Goal: Transaction & Acquisition: Purchase product/service

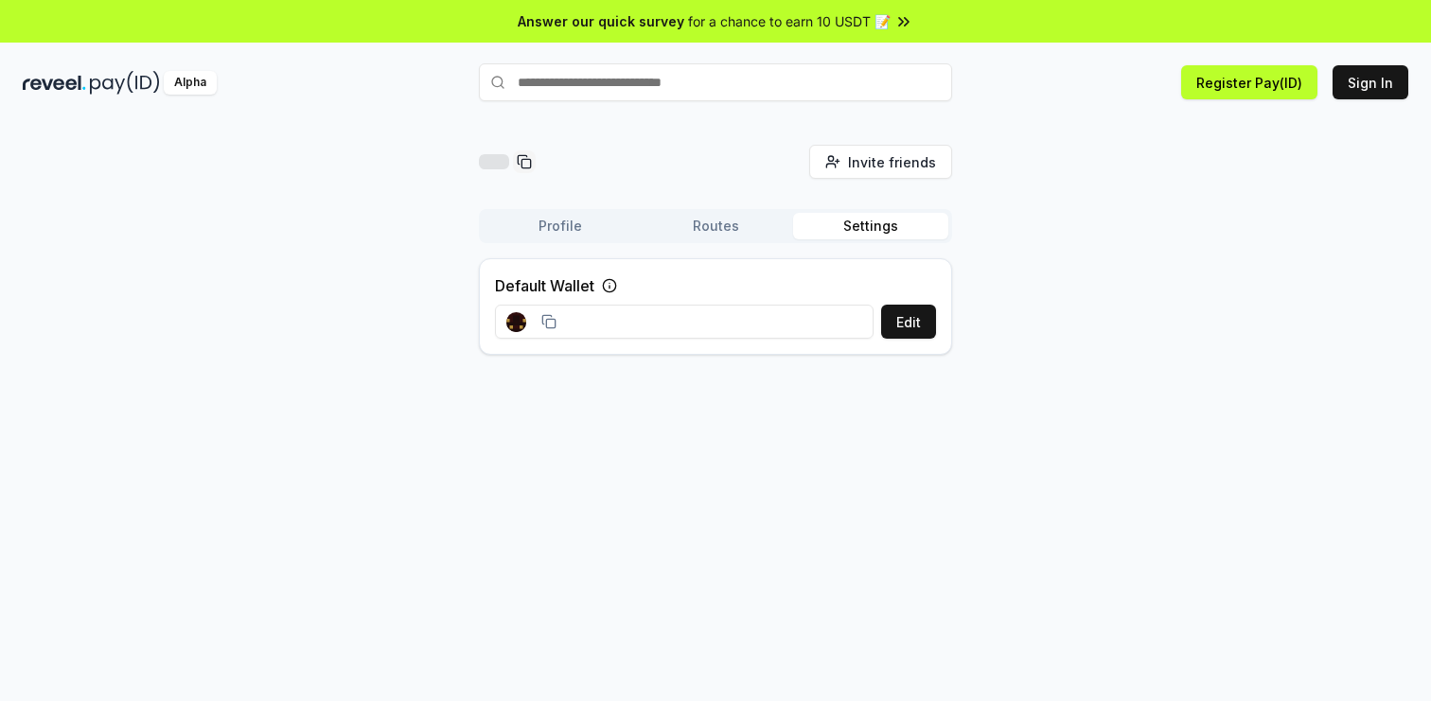
click at [882, 215] on button "Settings" at bounding box center [870, 226] width 155 height 27
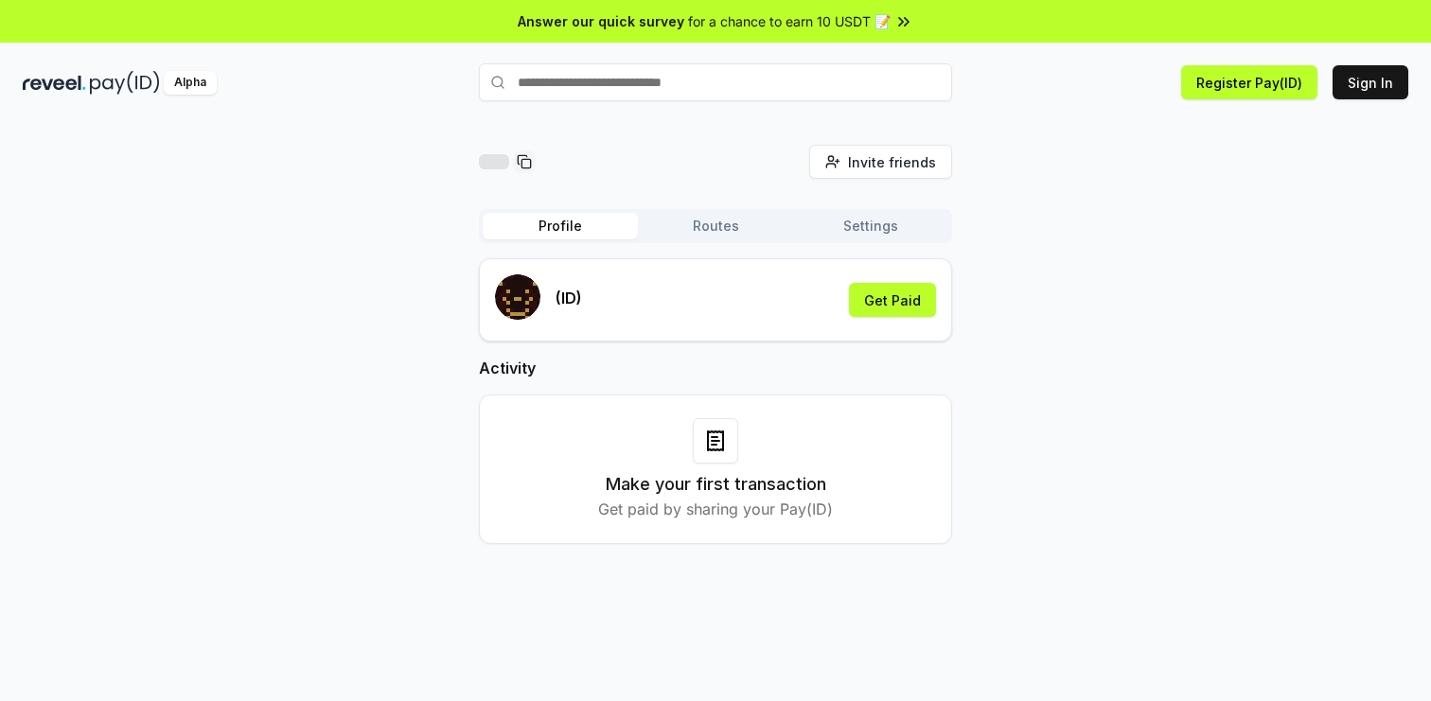
click at [565, 229] on button "Profile" at bounding box center [560, 226] width 155 height 27
click at [1372, 84] on button "Sign In" at bounding box center [1371, 82] width 76 height 34
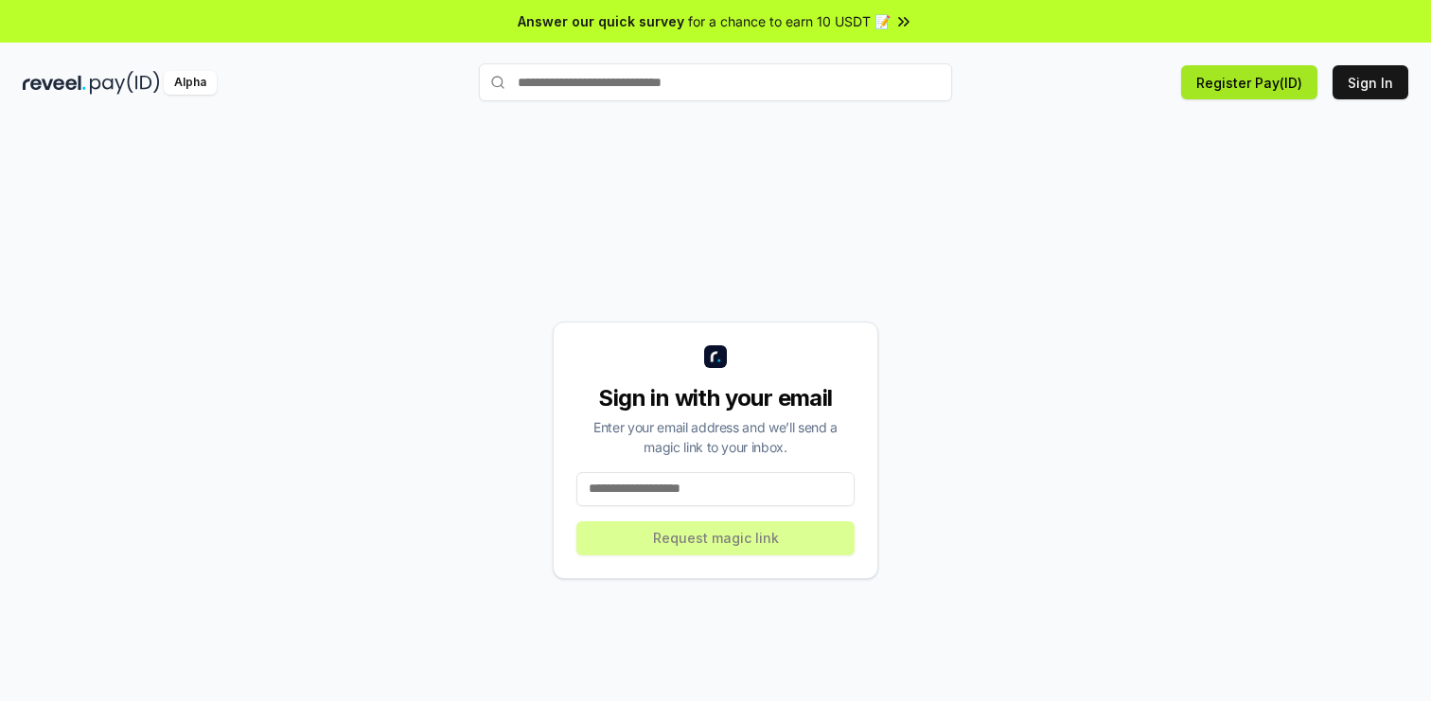
click at [1215, 86] on button "Register Pay(ID)" at bounding box center [1249, 82] width 136 height 34
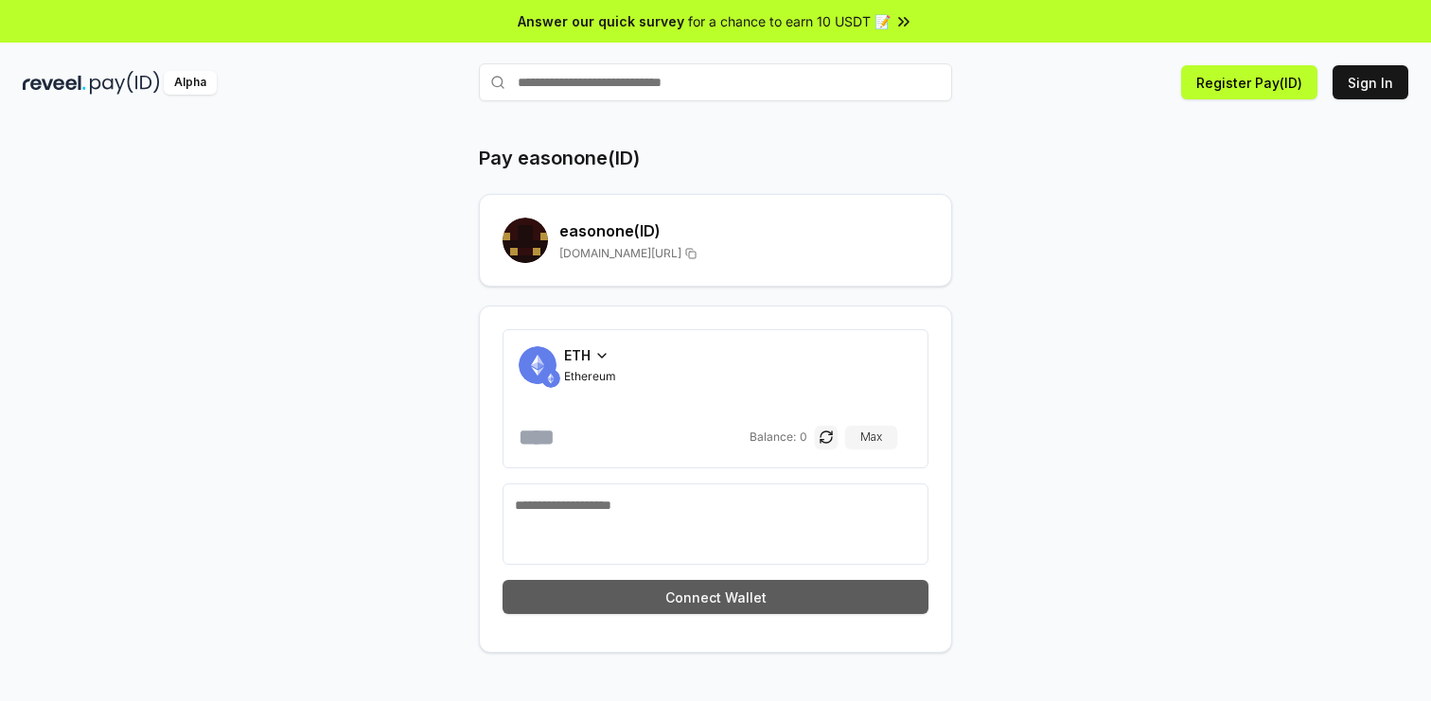
click at [701, 587] on button "Connect Wallet" at bounding box center [716, 597] width 426 height 34
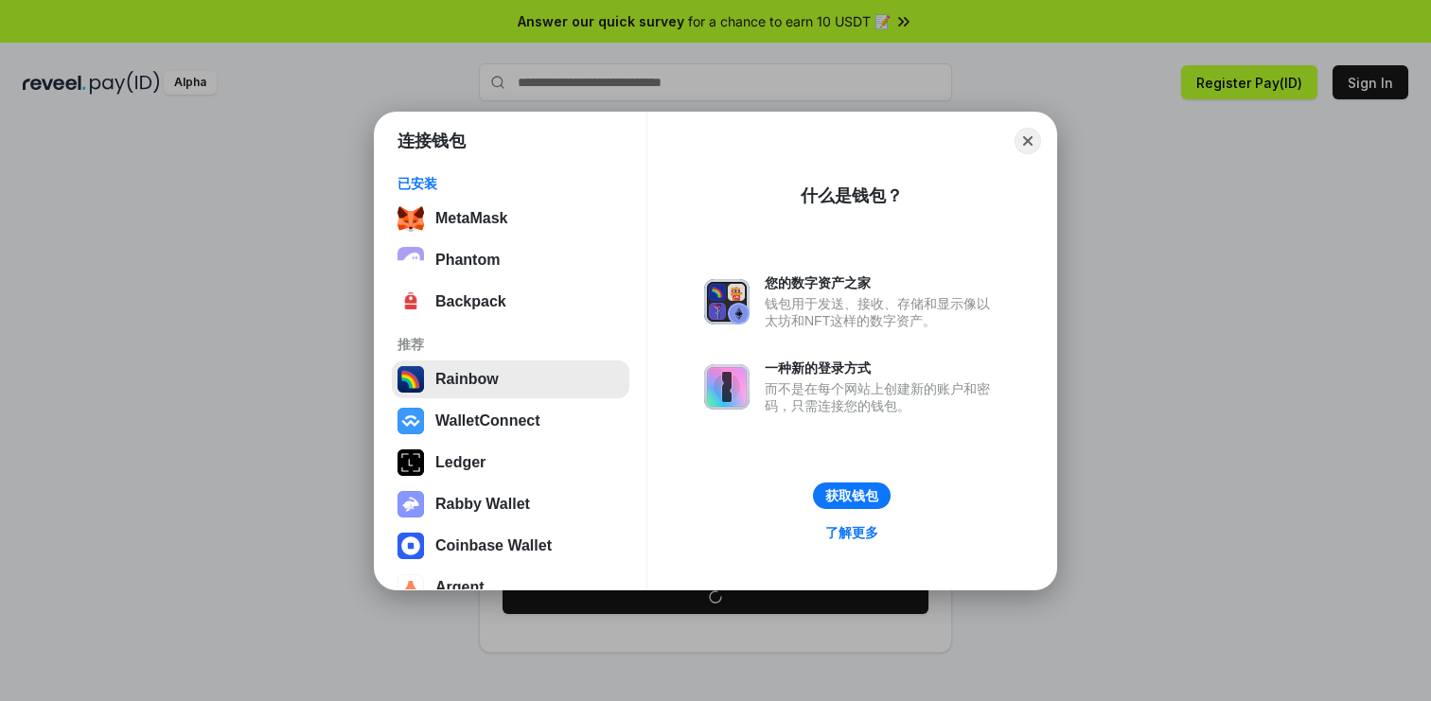
scroll to position [34, 0]
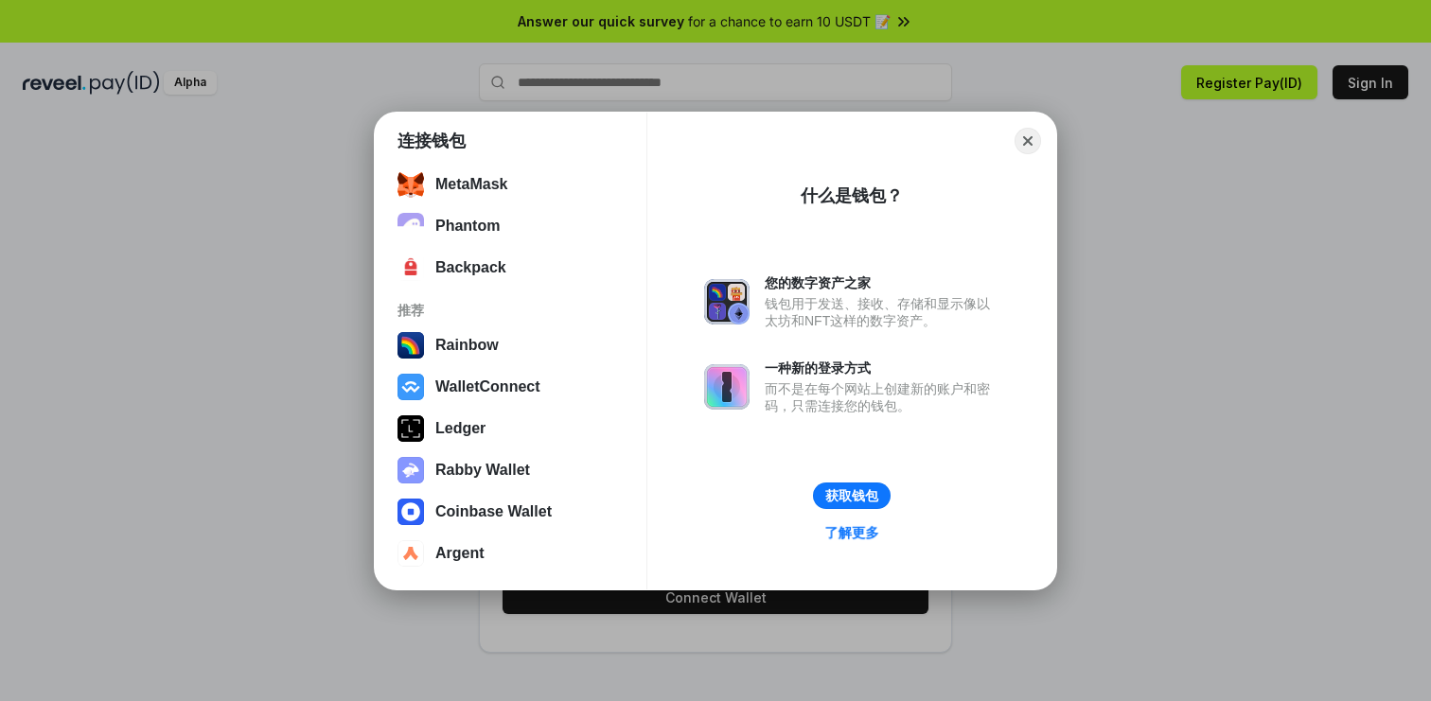
click at [842, 532] on link "了解更多" at bounding box center [852, 533] width 78 height 26
click at [840, 503] on button "获取钱包" at bounding box center [852, 495] width 80 height 27
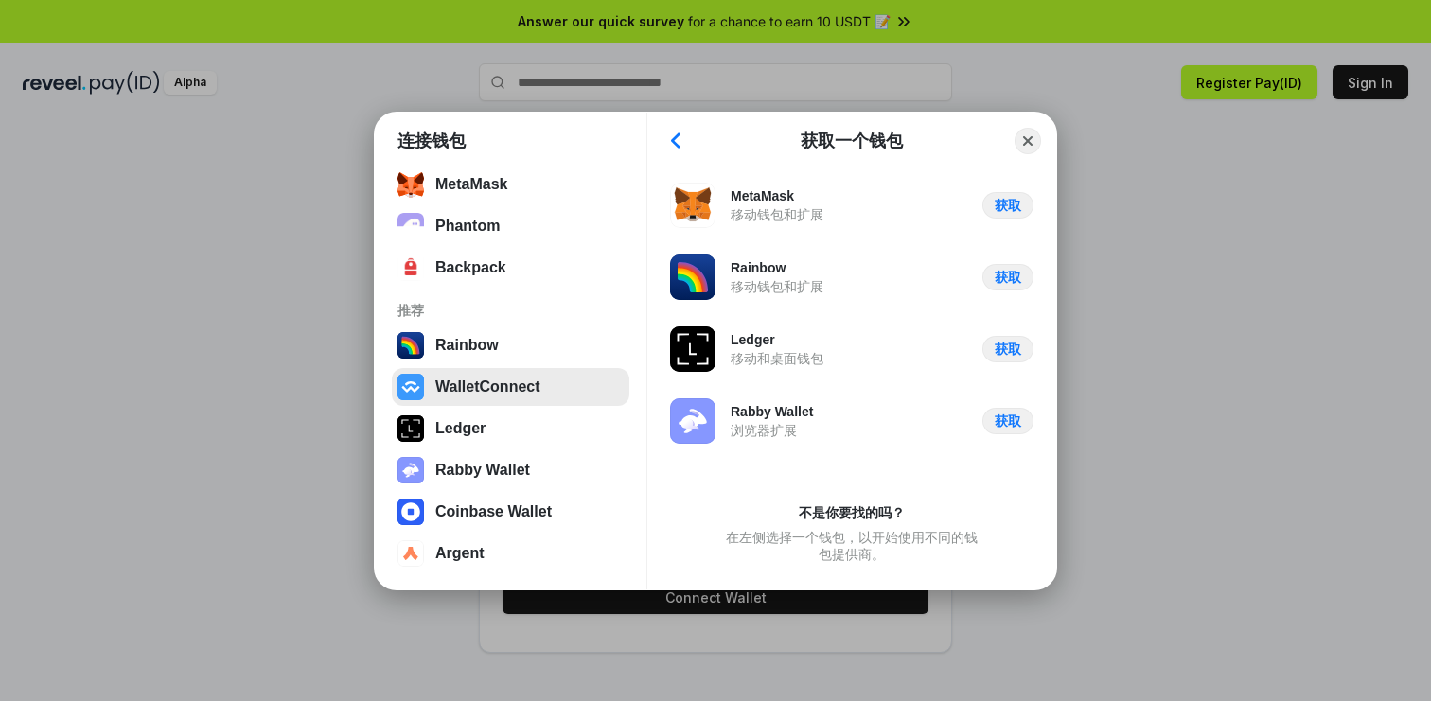
click at [476, 378] on button "WalletConnect" at bounding box center [511, 387] width 238 height 38
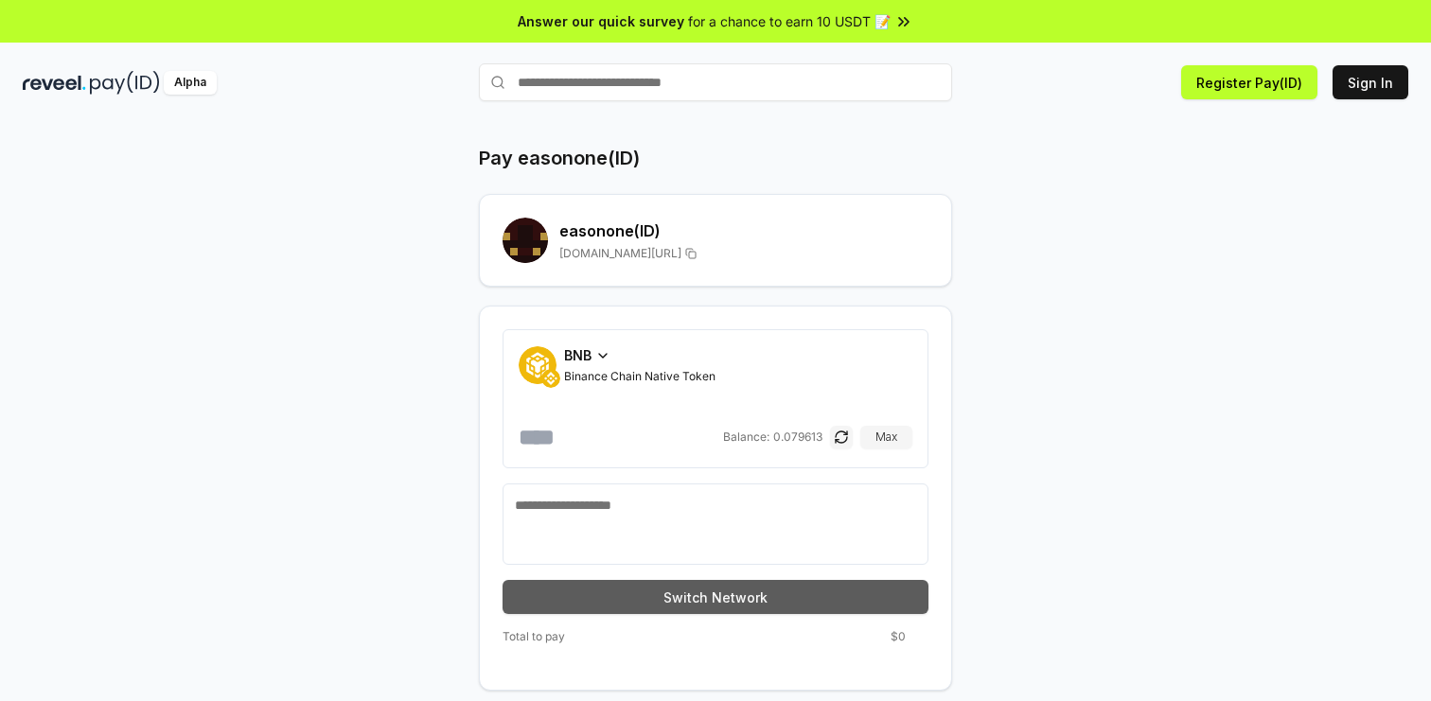
click at [722, 589] on button "Switch Network" at bounding box center [716, 597] width 426 height 34
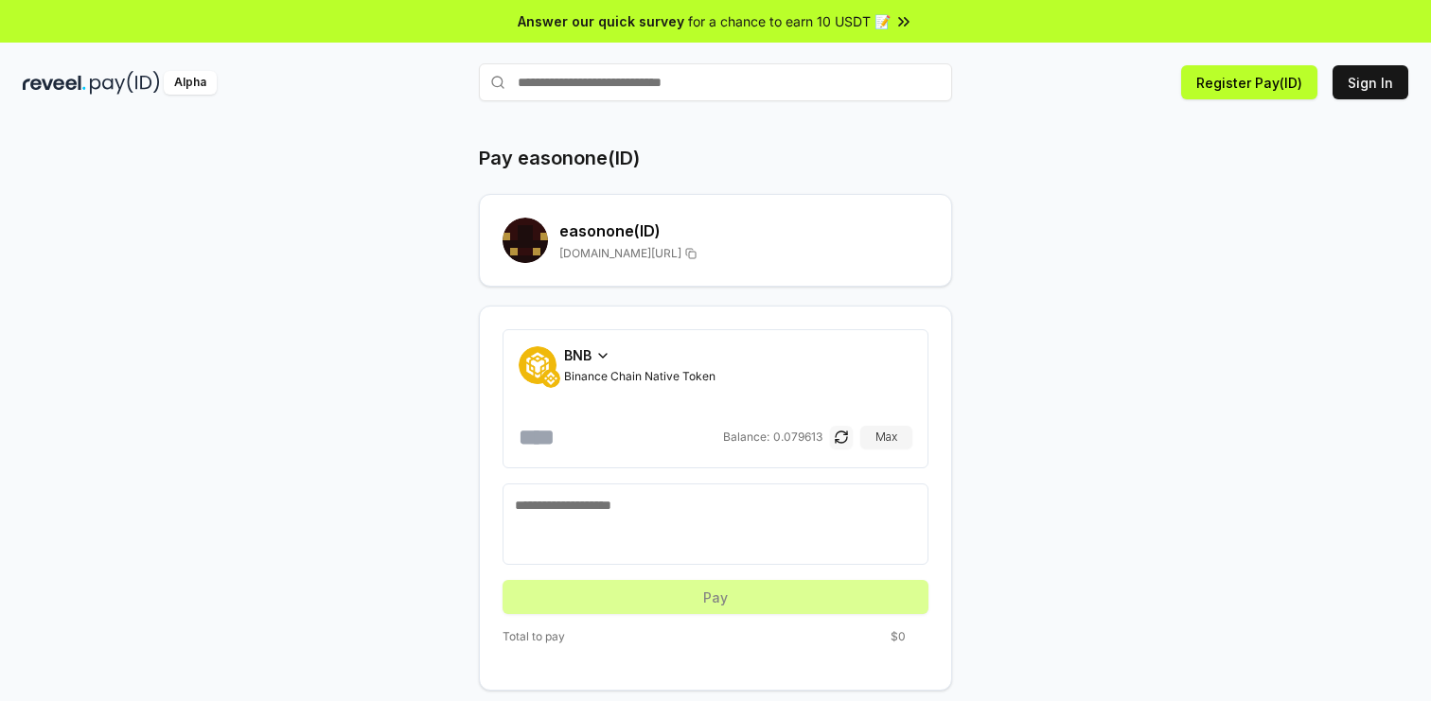
click at [838, 439] on button "button" at bounding box center [841, 437] width 23 height 23
click at [876, 437] on button "Max" at bounding box center [886, 437] width 52 height 23
type input "**********"
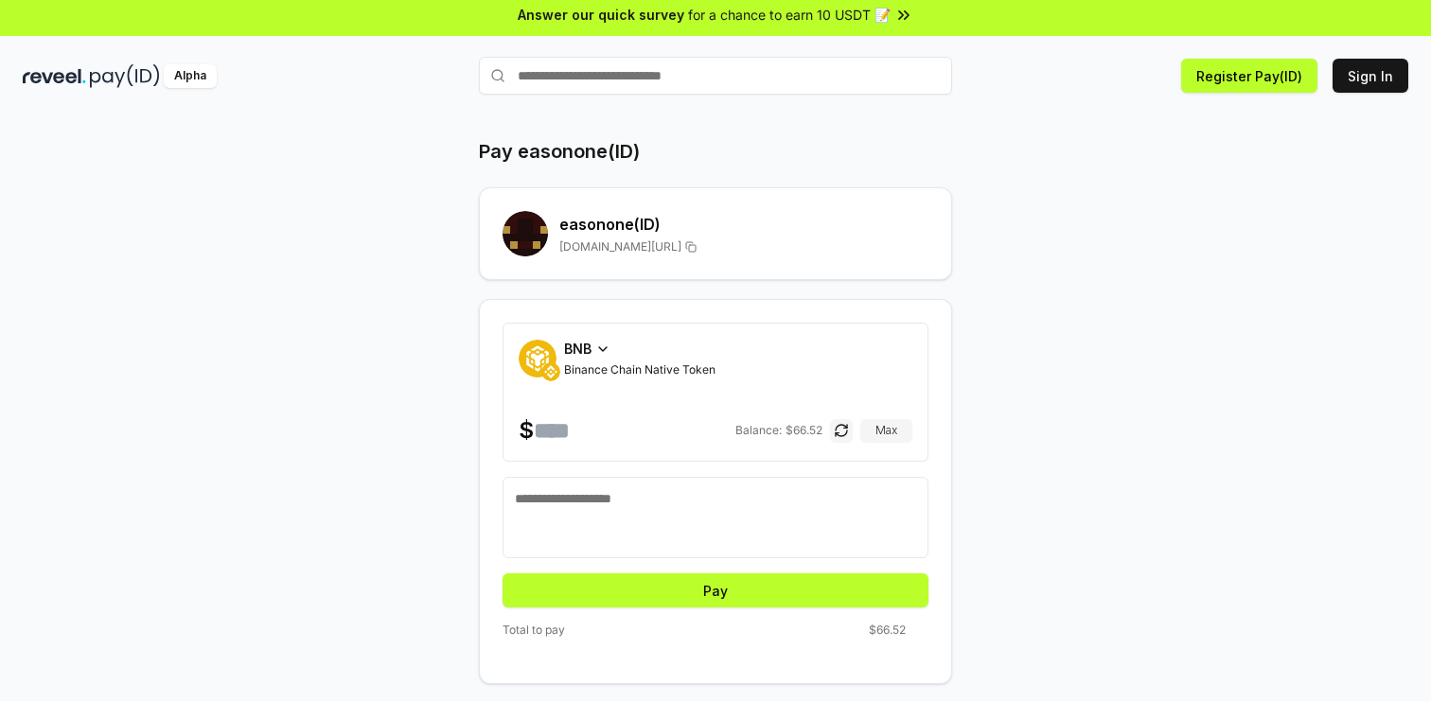
scroll to position [20, 0]
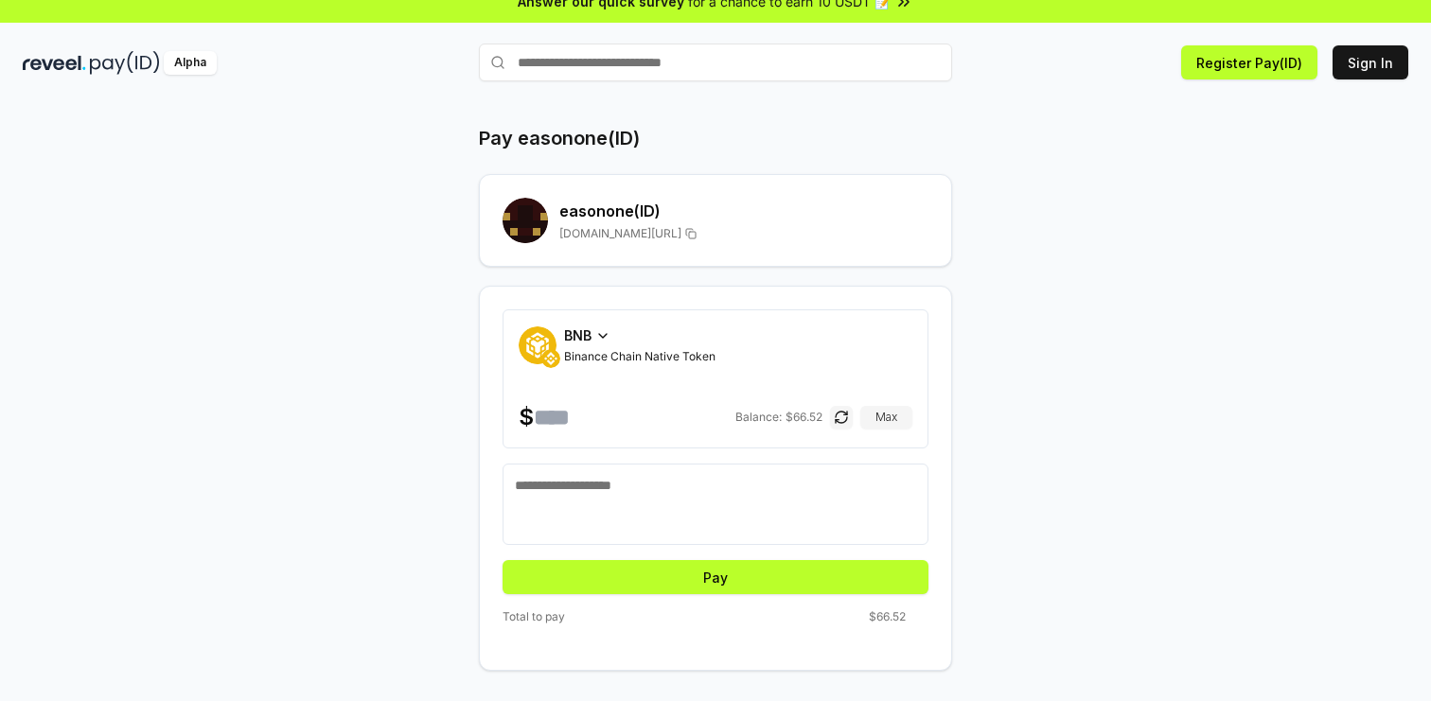
click at [579, 339] on span "BNB" at bounding box center [577, 336] width 27 height 20
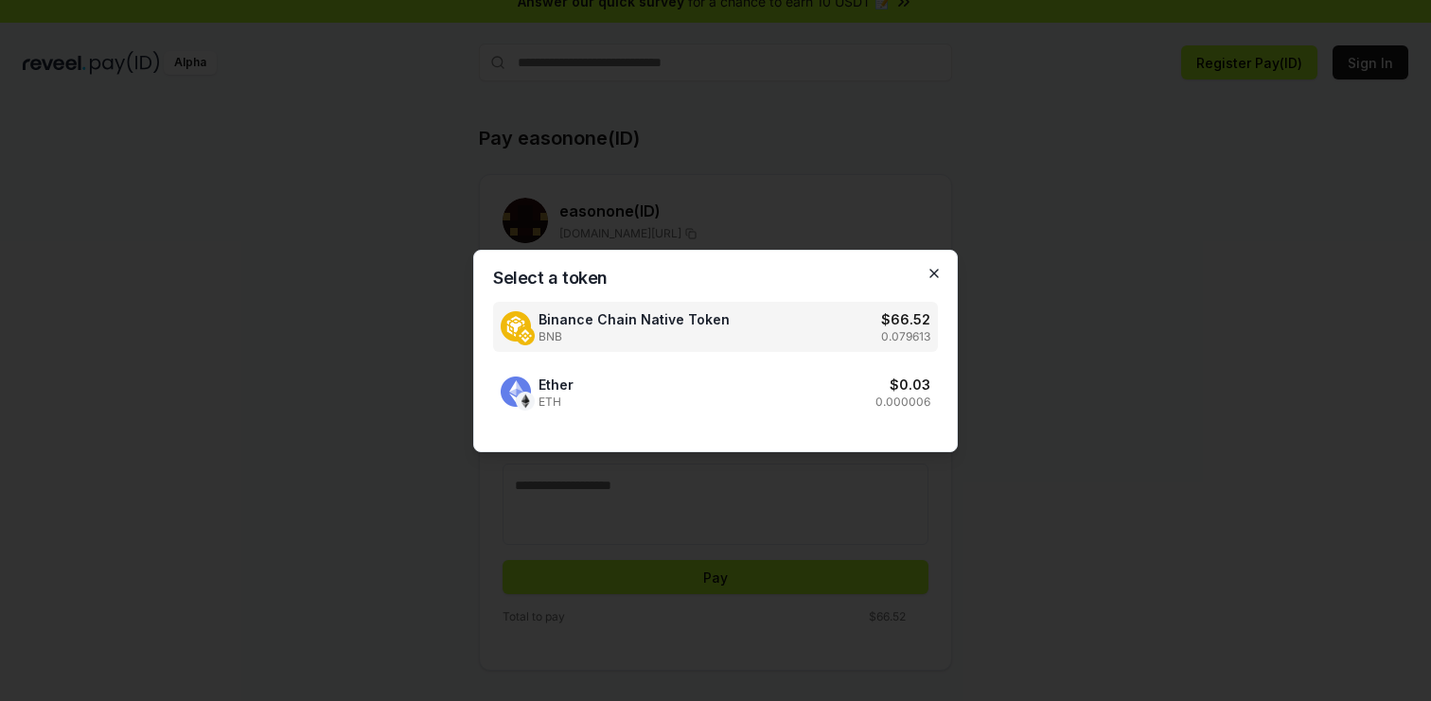
click at [933, 274] on icon "button" at bounding box center [934, 273] width 15 height 15
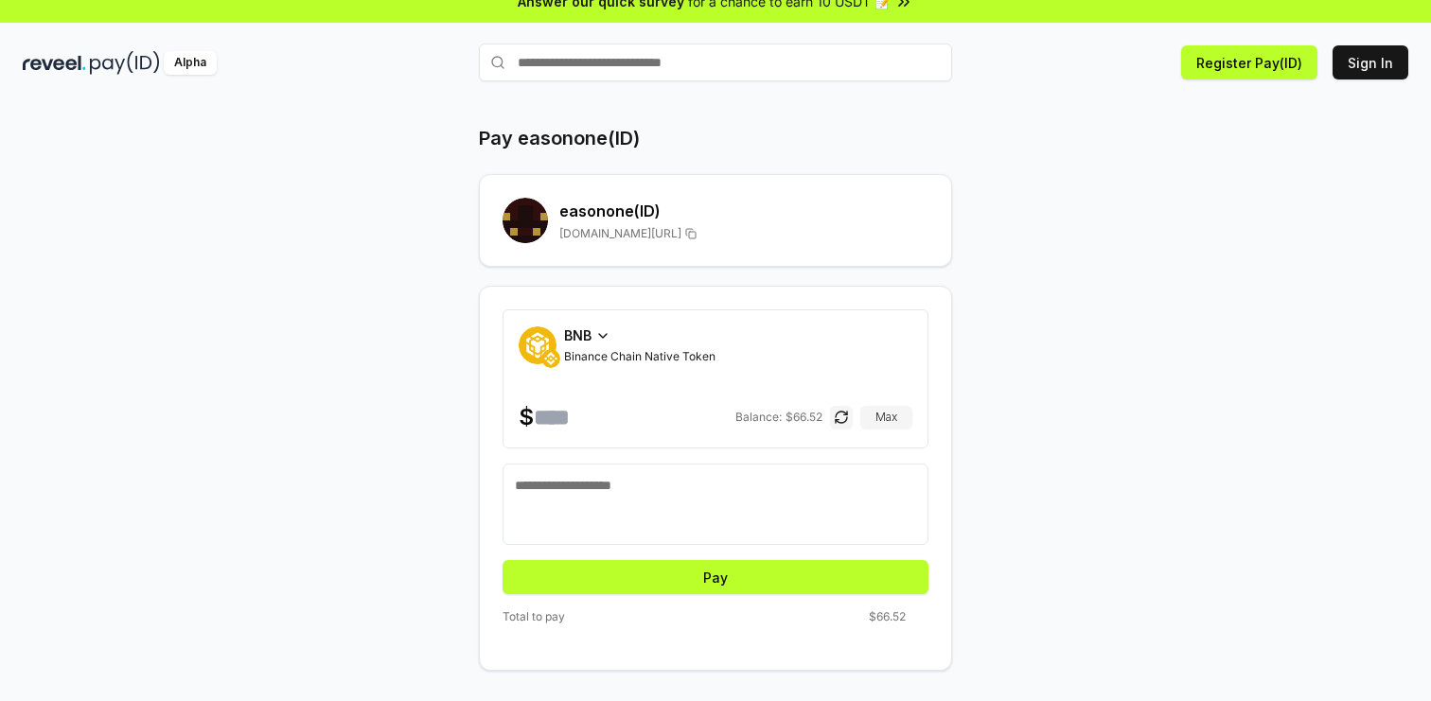
click at [595, 340] on icon at bounding box center [602, 335] width 15 height 15
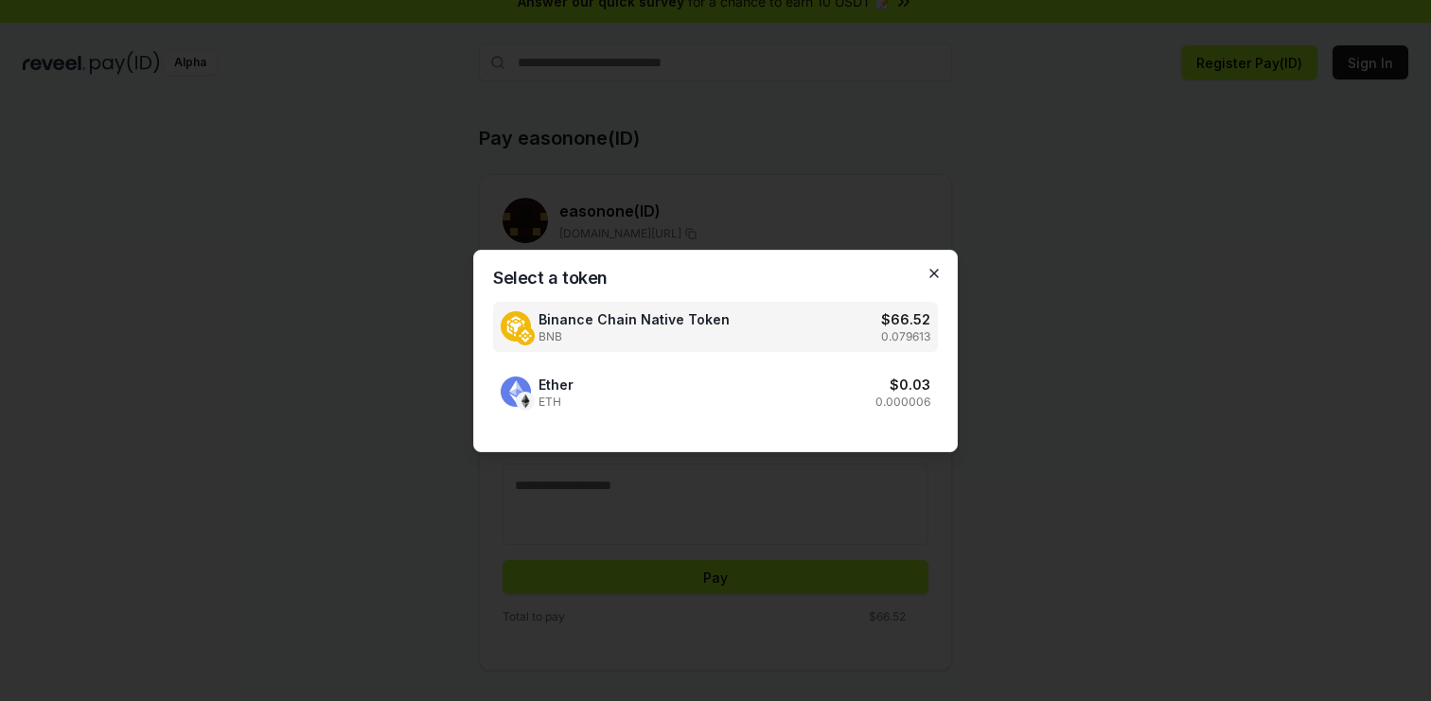
click at [935, 276] on icon "button" at bounding box center [934, 273] width 15 height 15
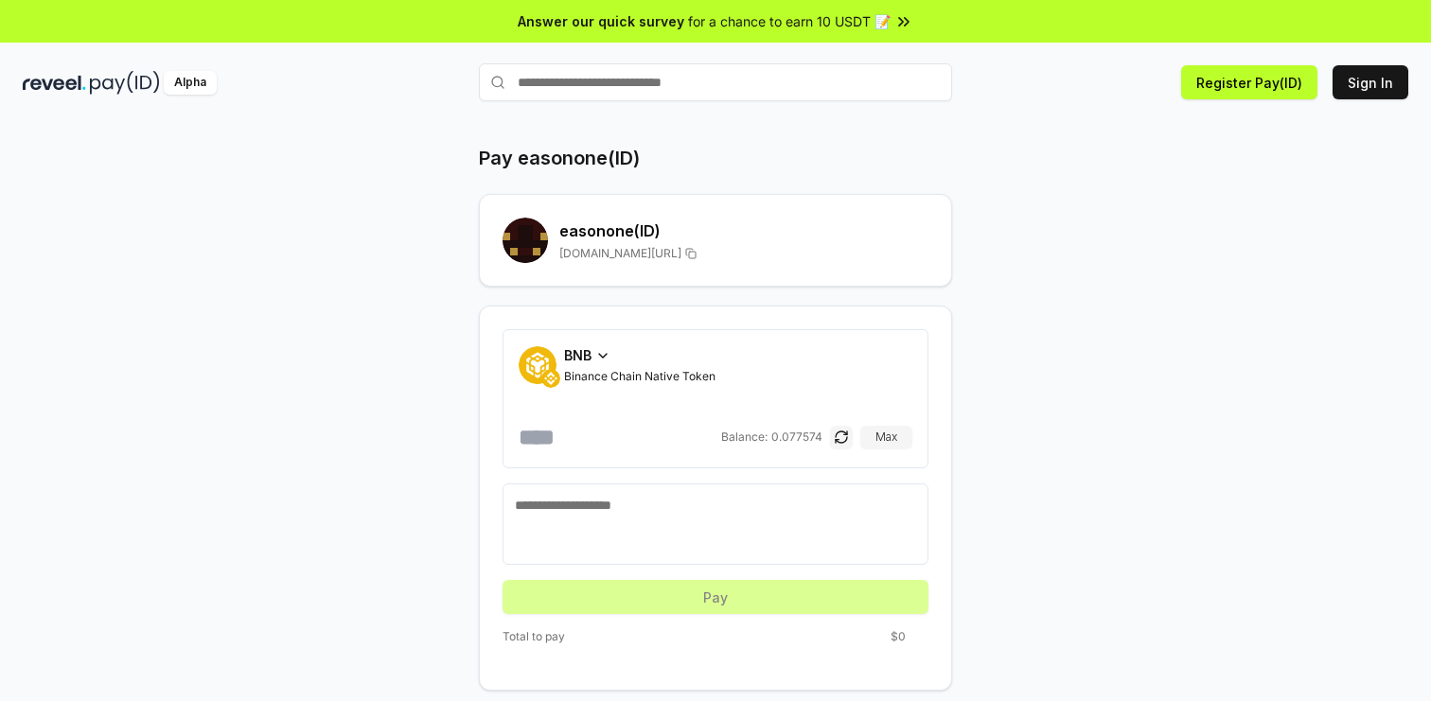
click at [589, 355] on span "BNB" at bounding box center [577, 355] width 27 height 20
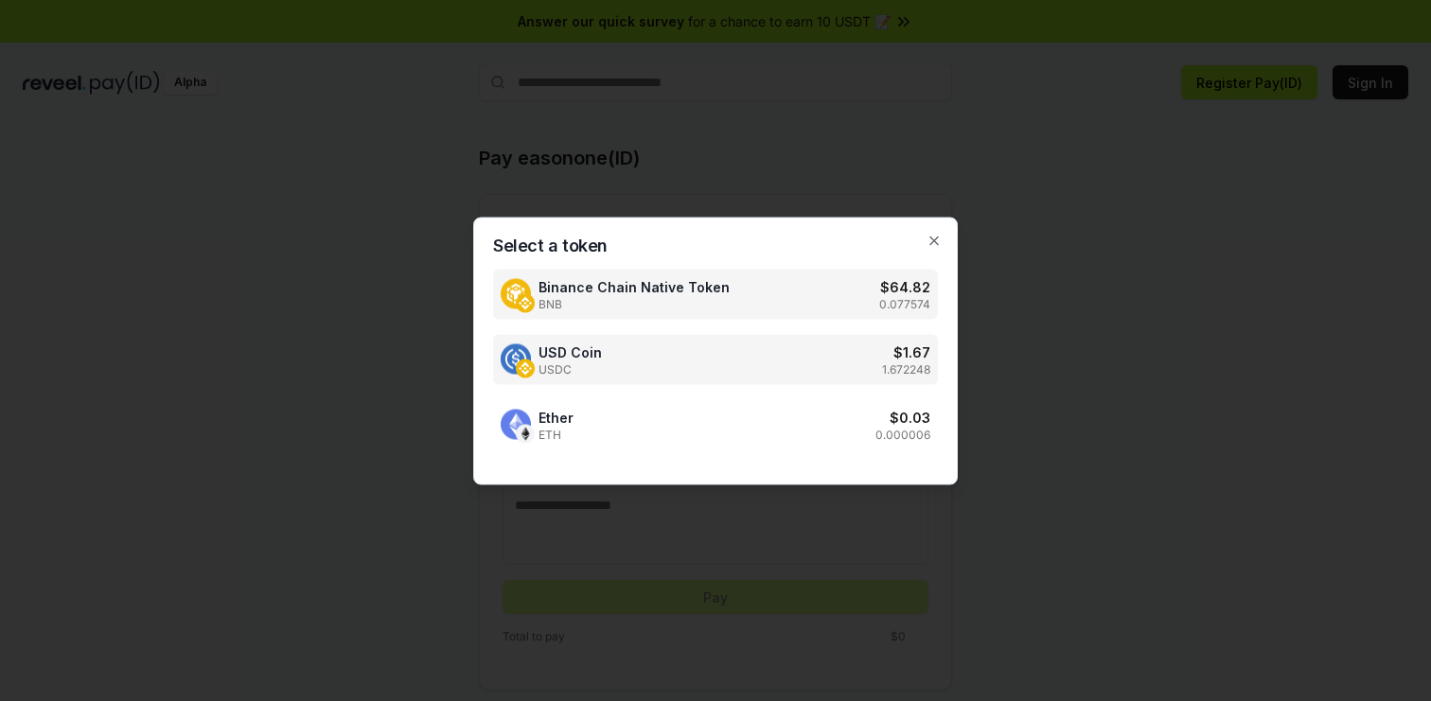
click at [632, 355] on div "USD Coin USDC $ 1.67 1.672248" at bounding box center [715, 359] width 445 height 50
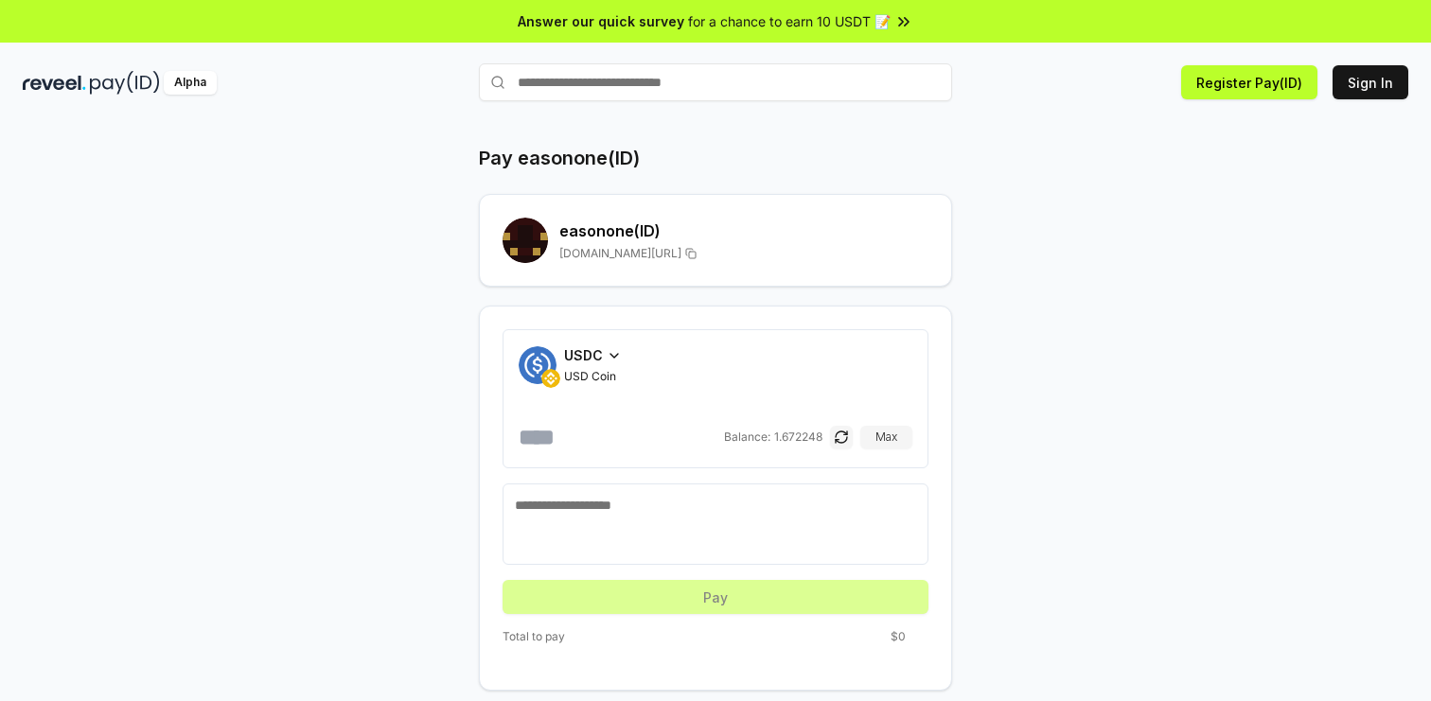
click at [611, 434] on input "number" at bounding box center [620, 437] width 202 height 30
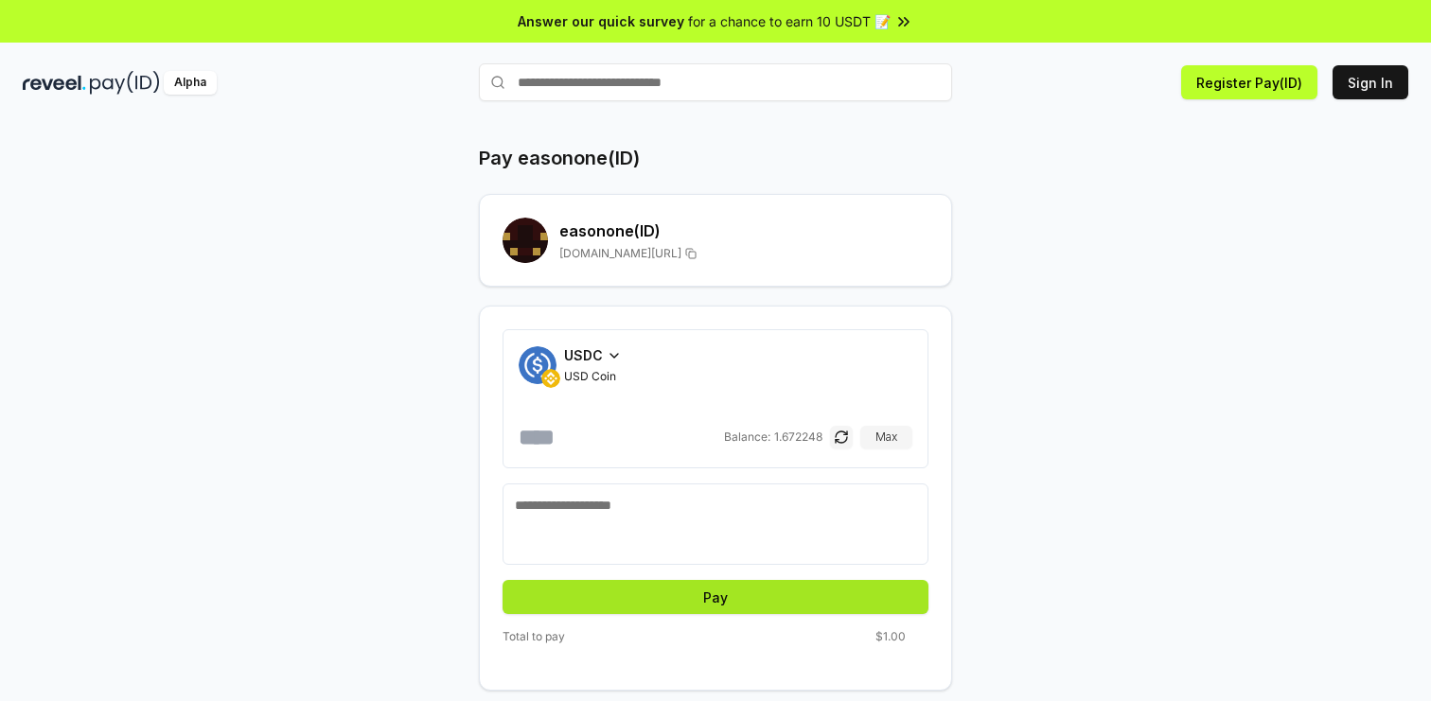
type input "*"
click at [690, 598] on button "Pay" at bounding box center [716, 597] width 426 height 34
click at [686, 599] on button "Pay" at bounding box center [716, 597] width 426 height 34
click at [693, 592] on button "Pay" at bounding box center [716, 597] width 426 height 34
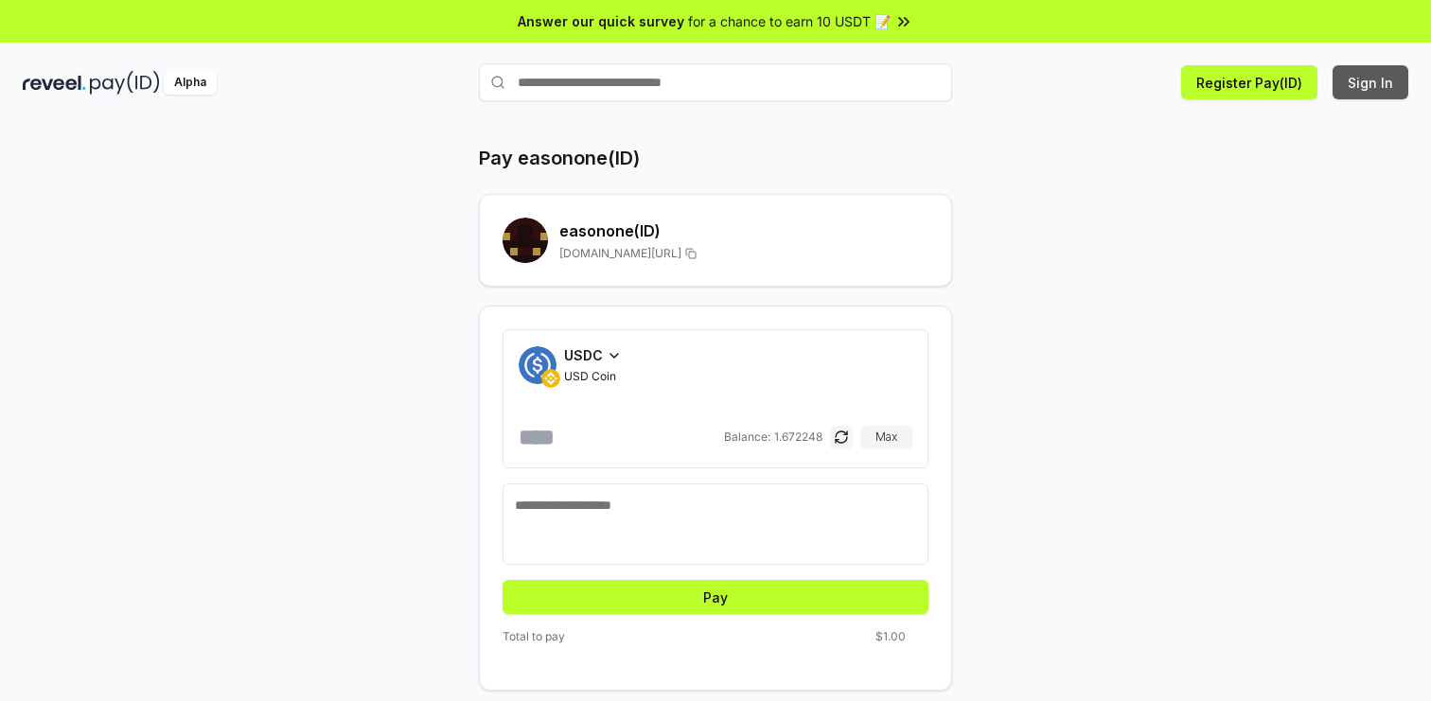
click at [1371, 81] on button "Sign In" at bounding box center [1371, 82] width 76 height 34
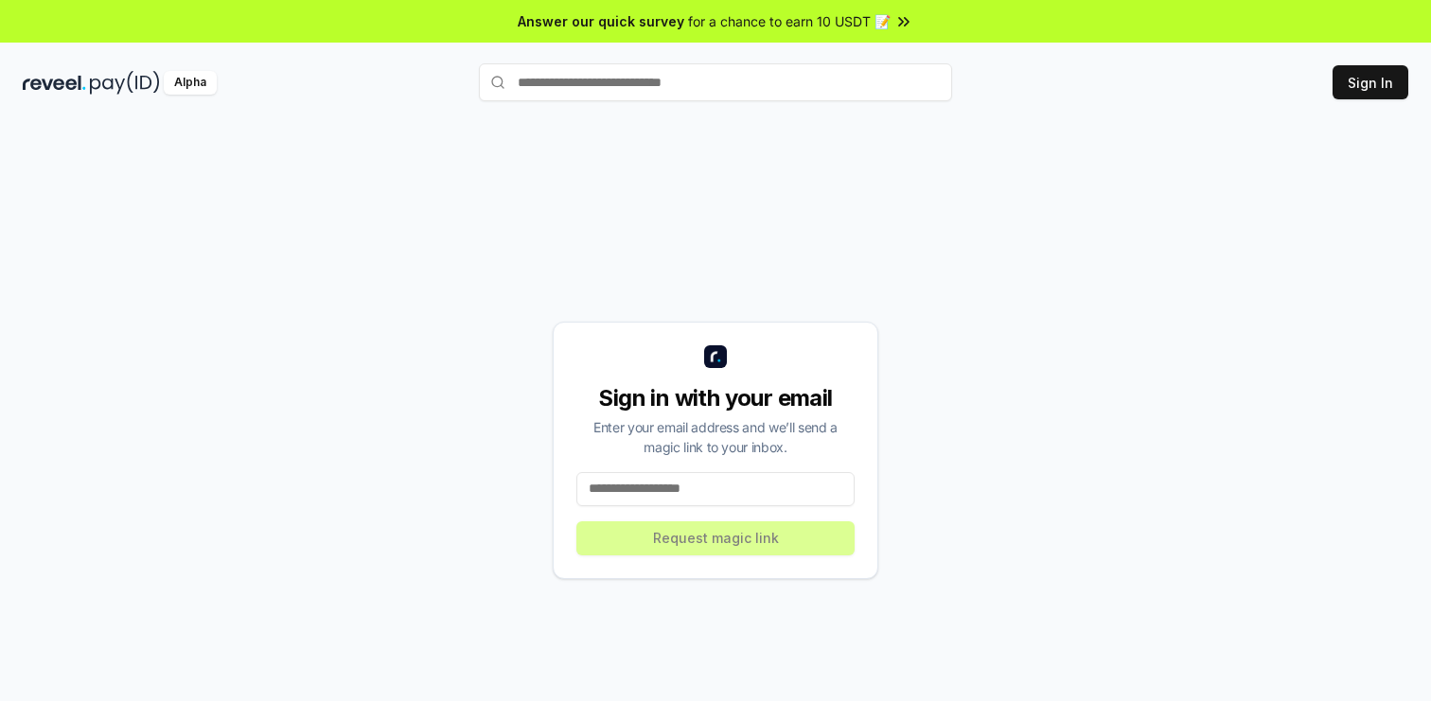
click at [667, 496] on input at bounding box center [715, 489] width 278 height 34
paste input "**********"
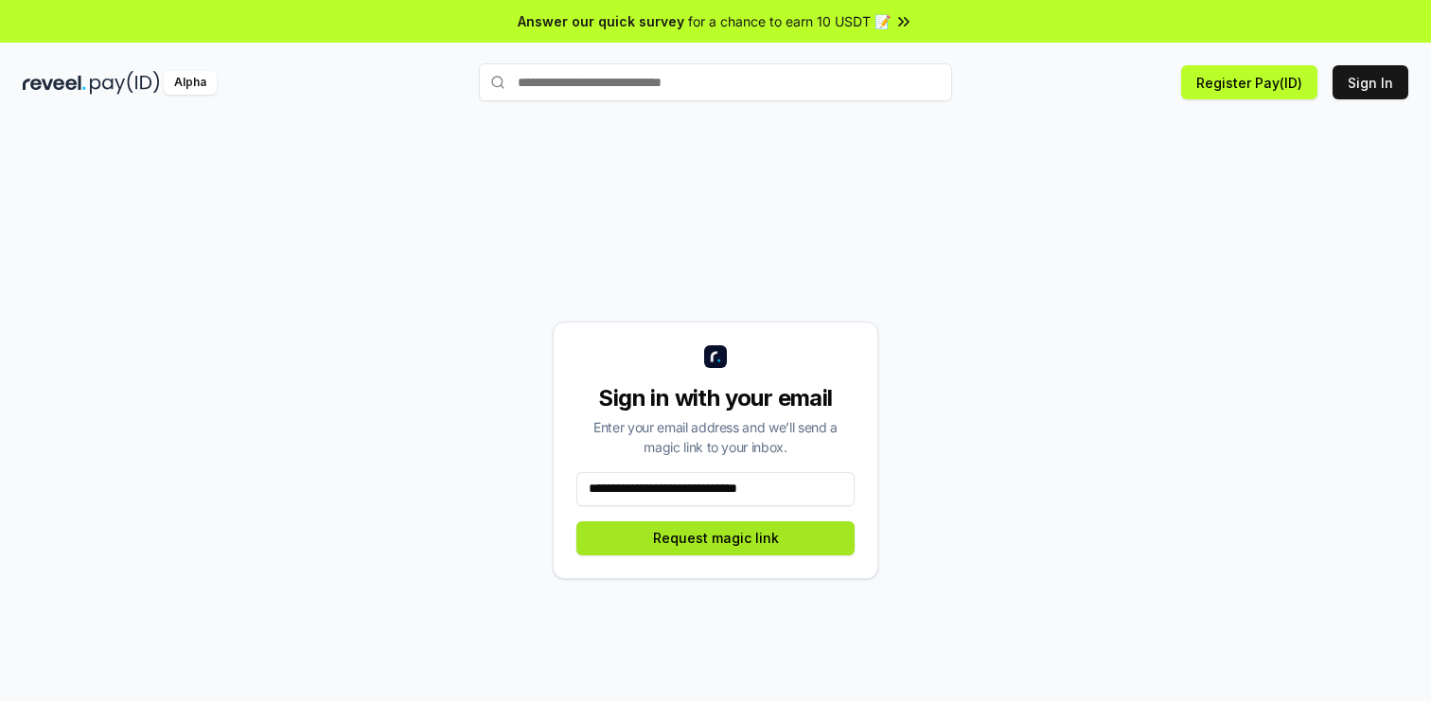
type input "**********"
click at [717, 542] on button "Request magic link" at bounding box center [715, 539] width 278 height 34
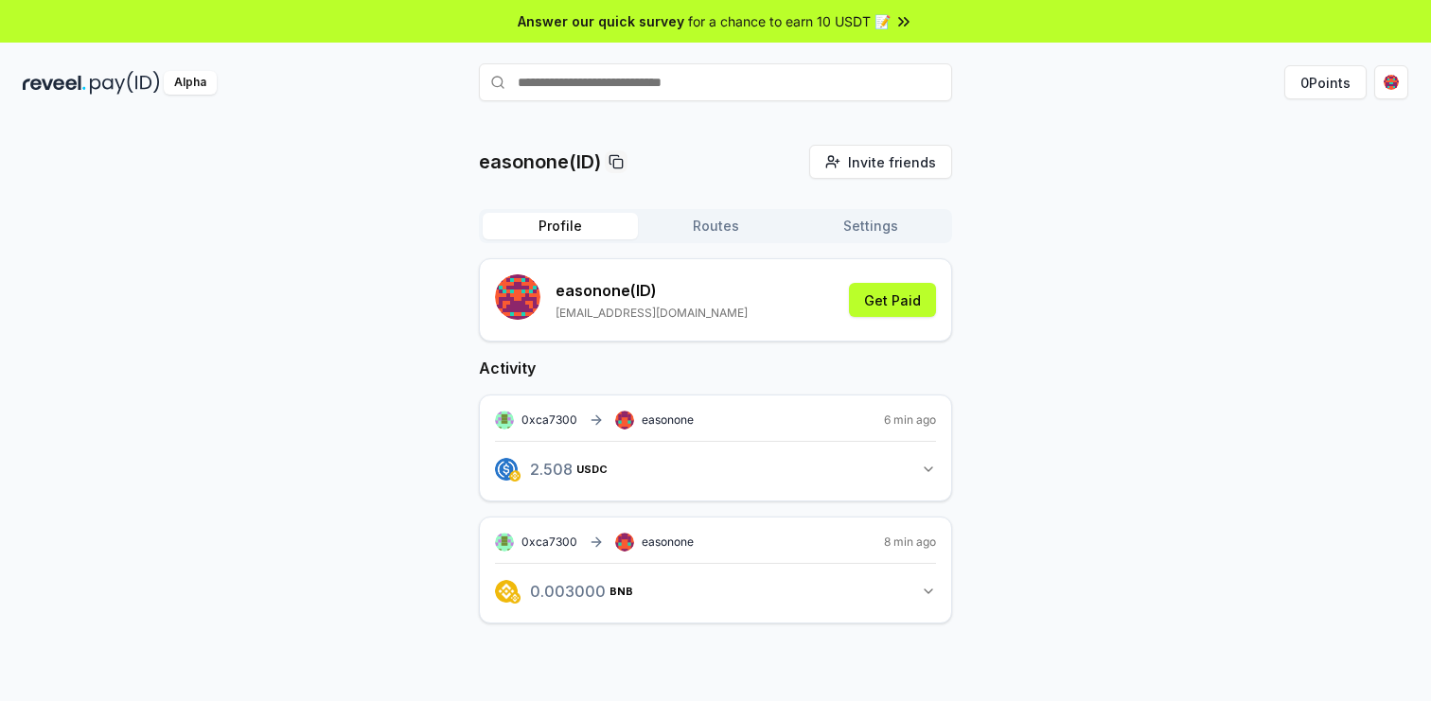
click at [861, 229] on button "Settings" at bounding box center [870, 226] width 155 height 27
click at [566, 222] on button "Profile" at bounding box center [560, 226] width 155 height 27
click at [892, 310] on button "Get Paid" at bounding box center [892, 300] width 87 height 34
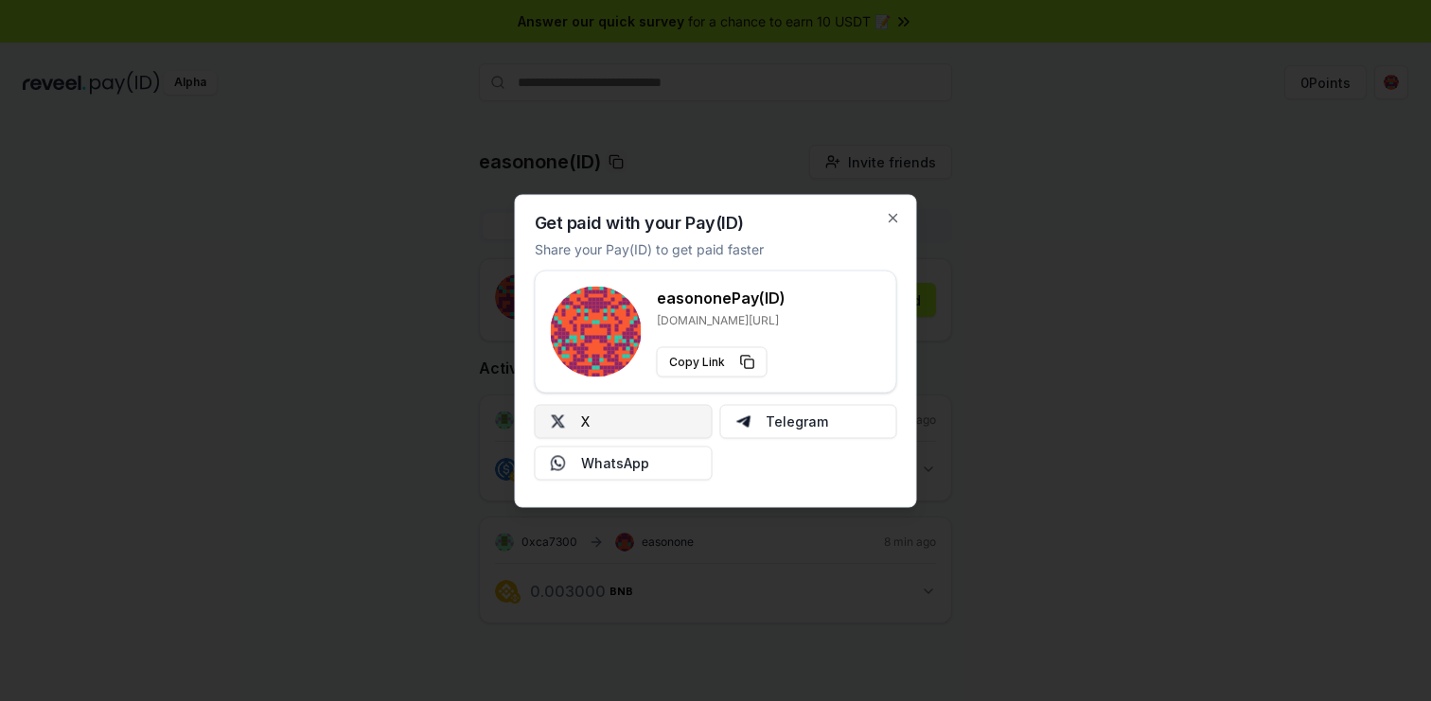
click at [628, 423] on button "X" at bounding box center [624, 421] width 178 height 34
click at [894, 214] on icon "button" at bounding box center [893, 217] width 15 height 15
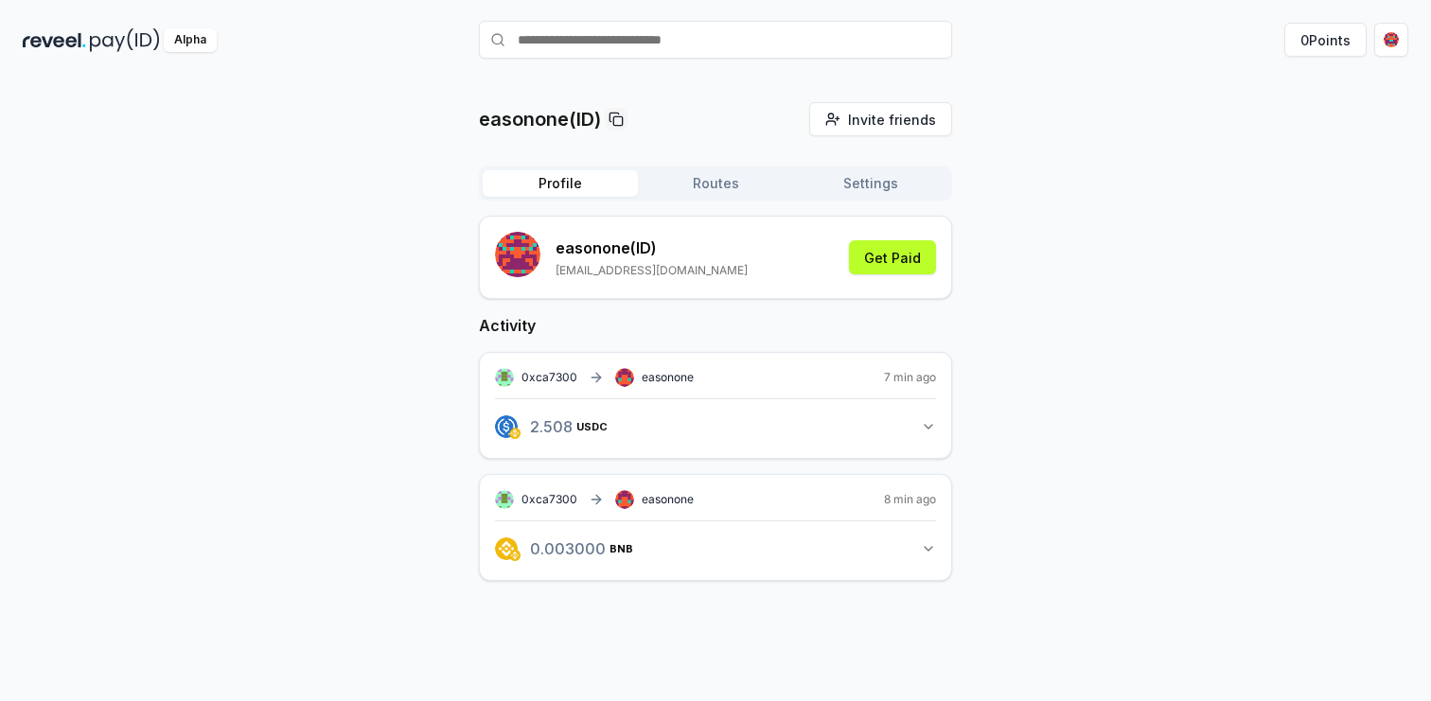
scroll to position [54, 0]
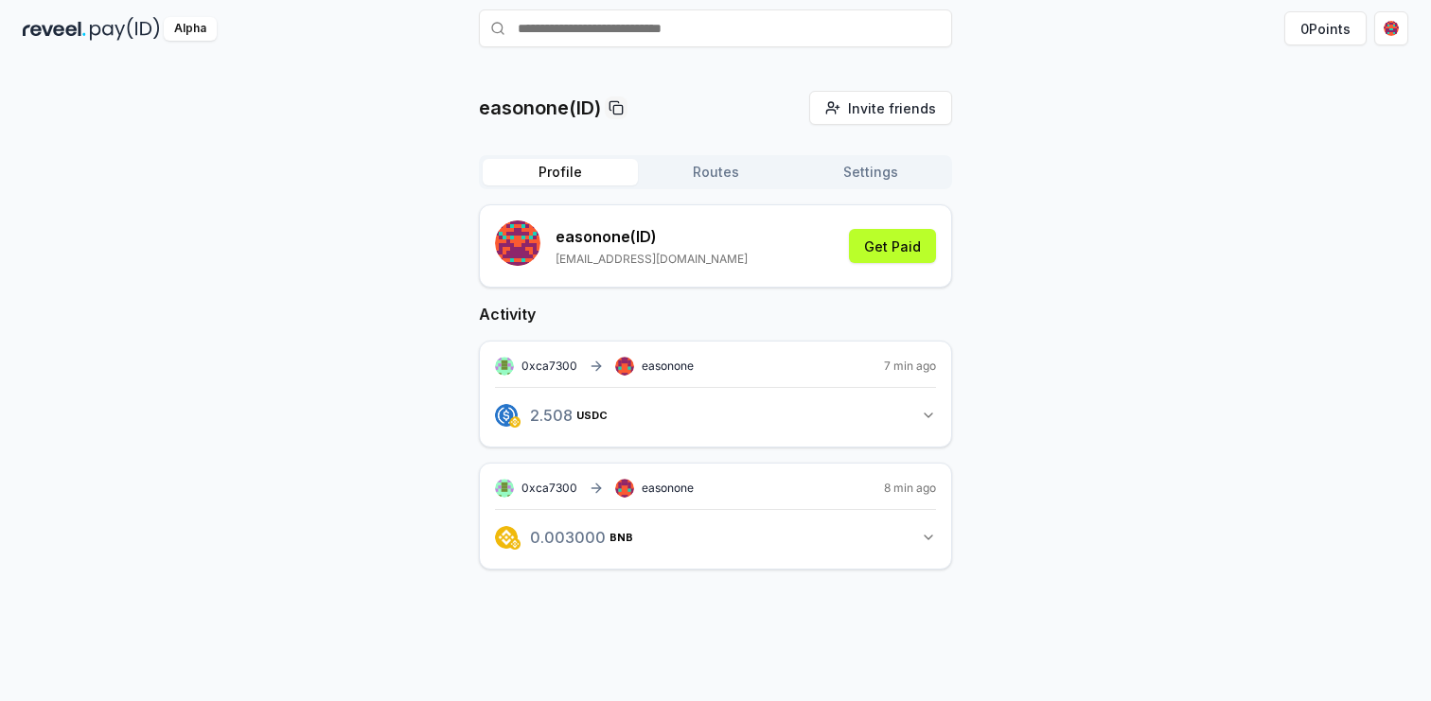
click at [798, 418] on button "2.508 USDC 2.507549096744967 USDC" at bounding box center [715, 415] width 441 height 32
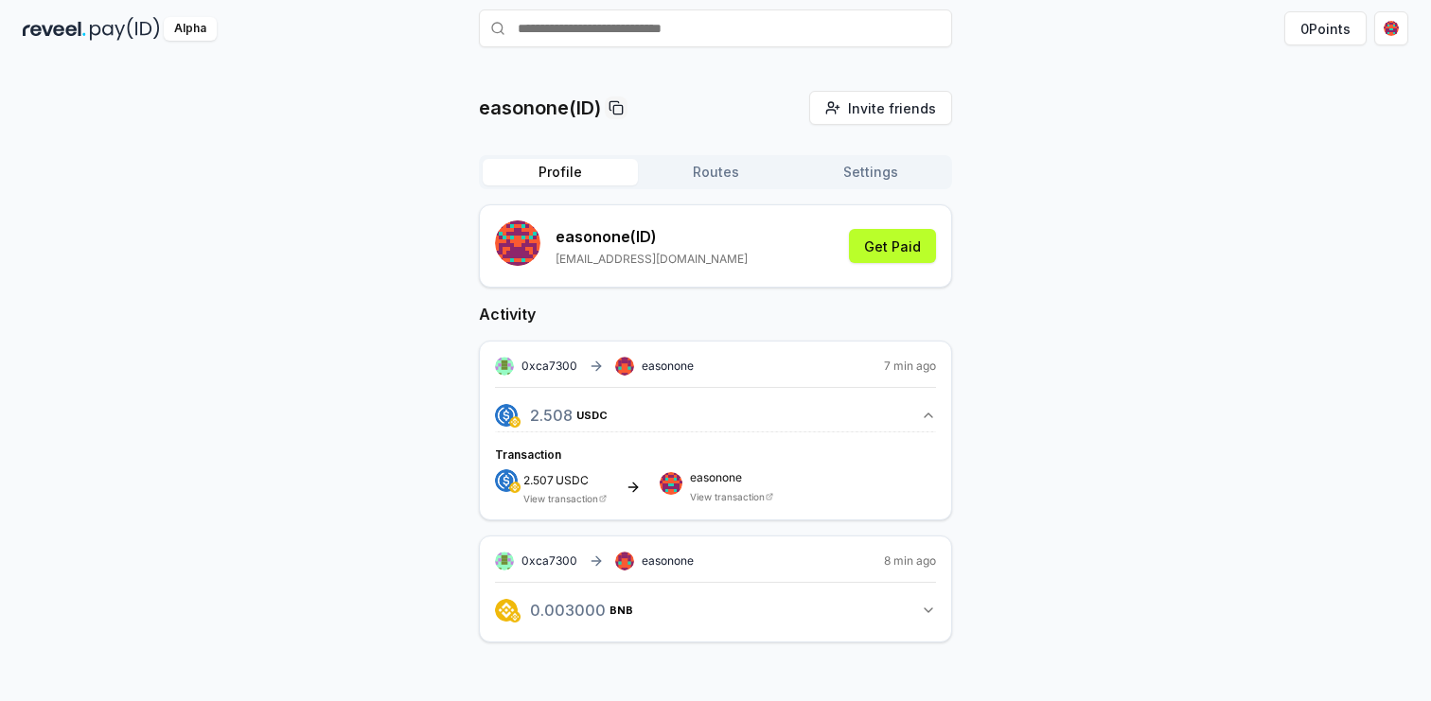
scroll to position [0, 0]
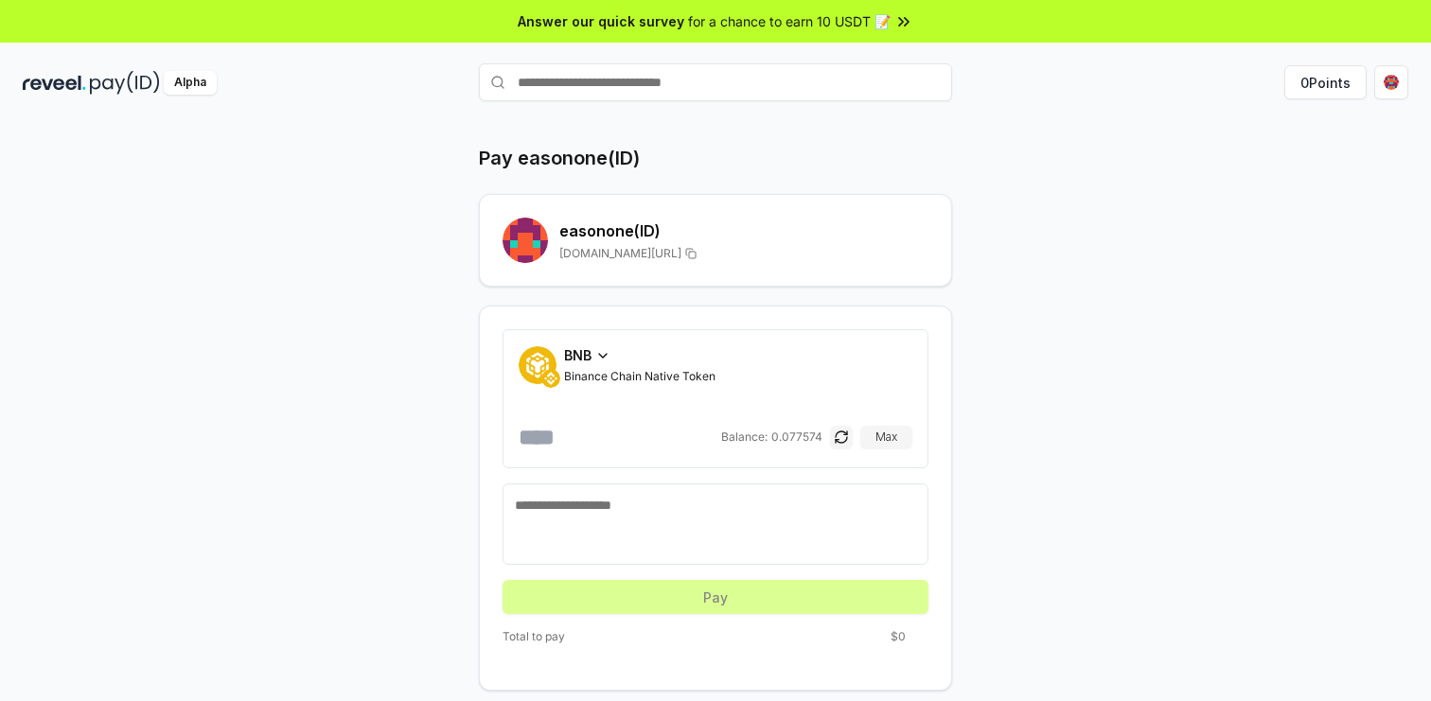
click at [598, 355] on icon at bounding box center [602, 355] width 15 height 15
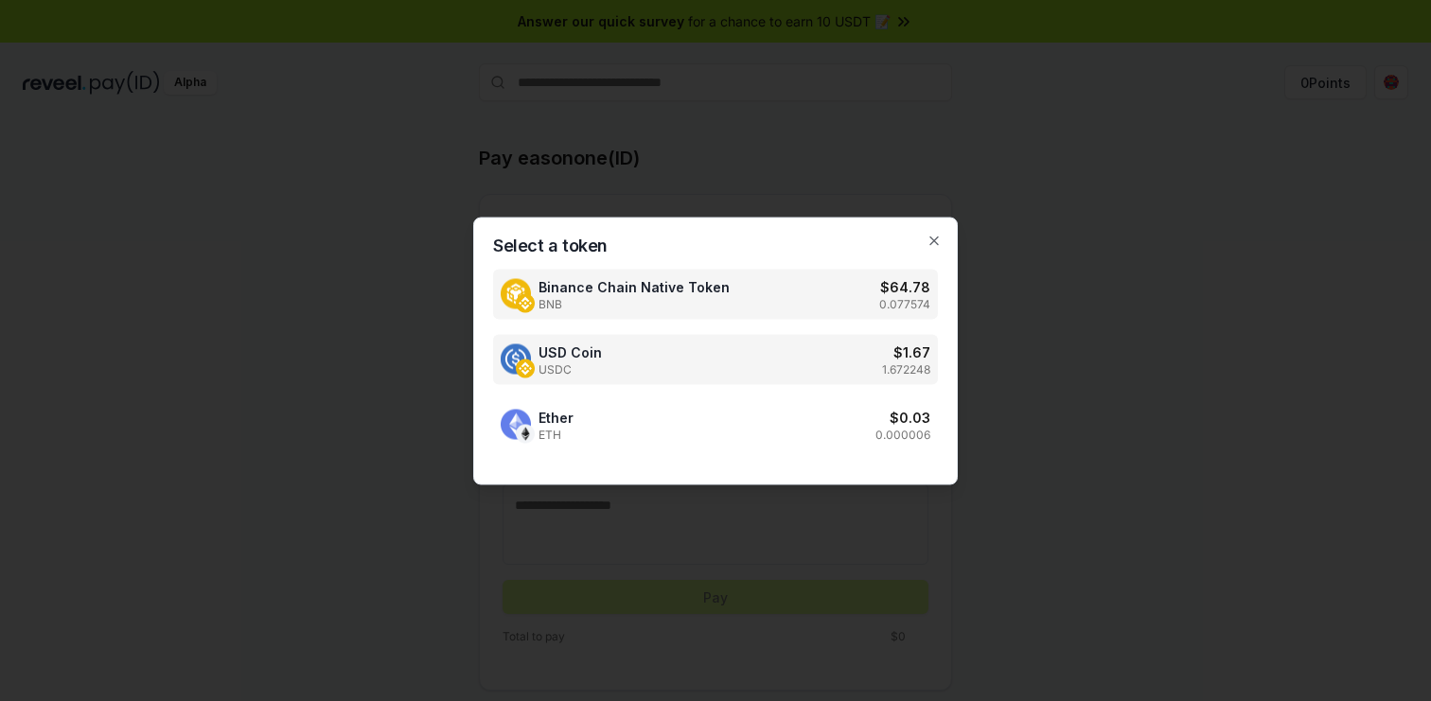
click at [617, 366] on div "USD Coin USDC $ 1.67 1.672248" at bounding box center [715, 359] width 445 height 50
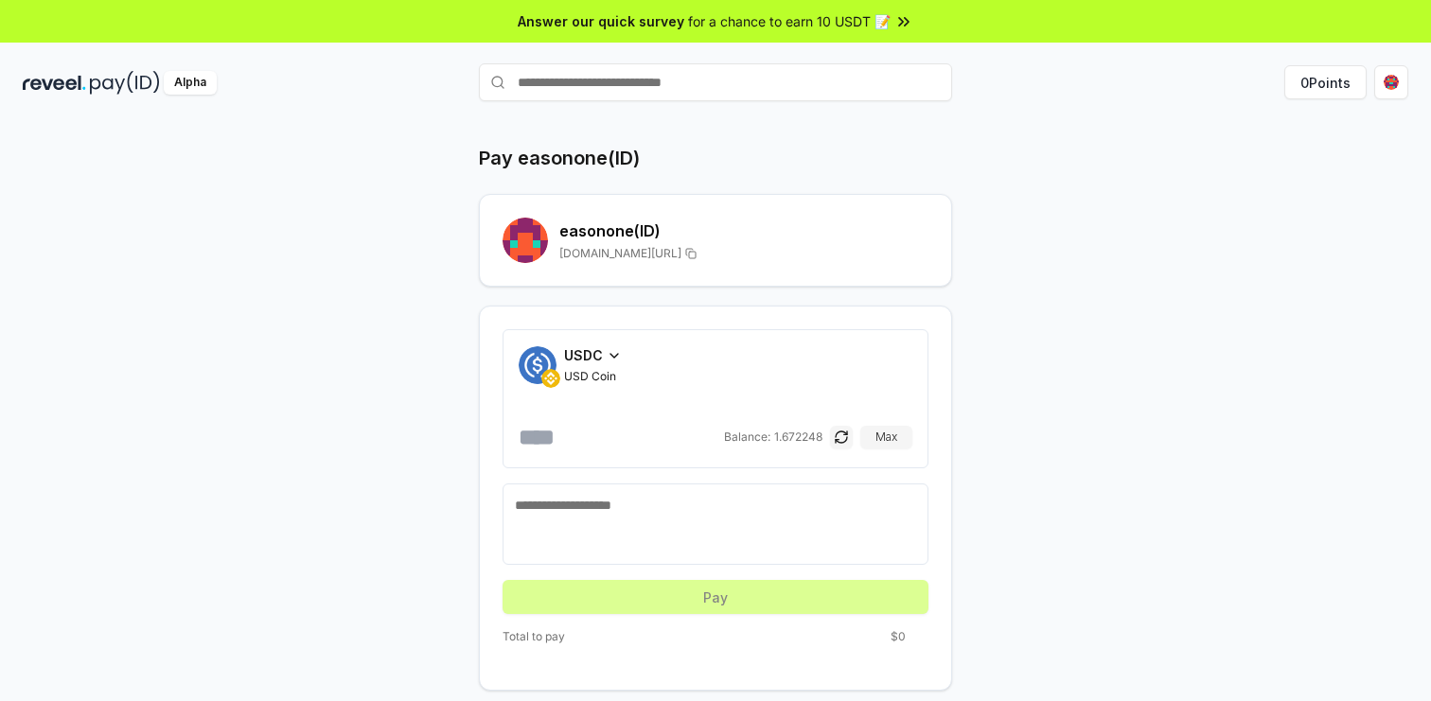
click at [623, 451] on input "number" at bounding box center [620, 437] width 202 height 30
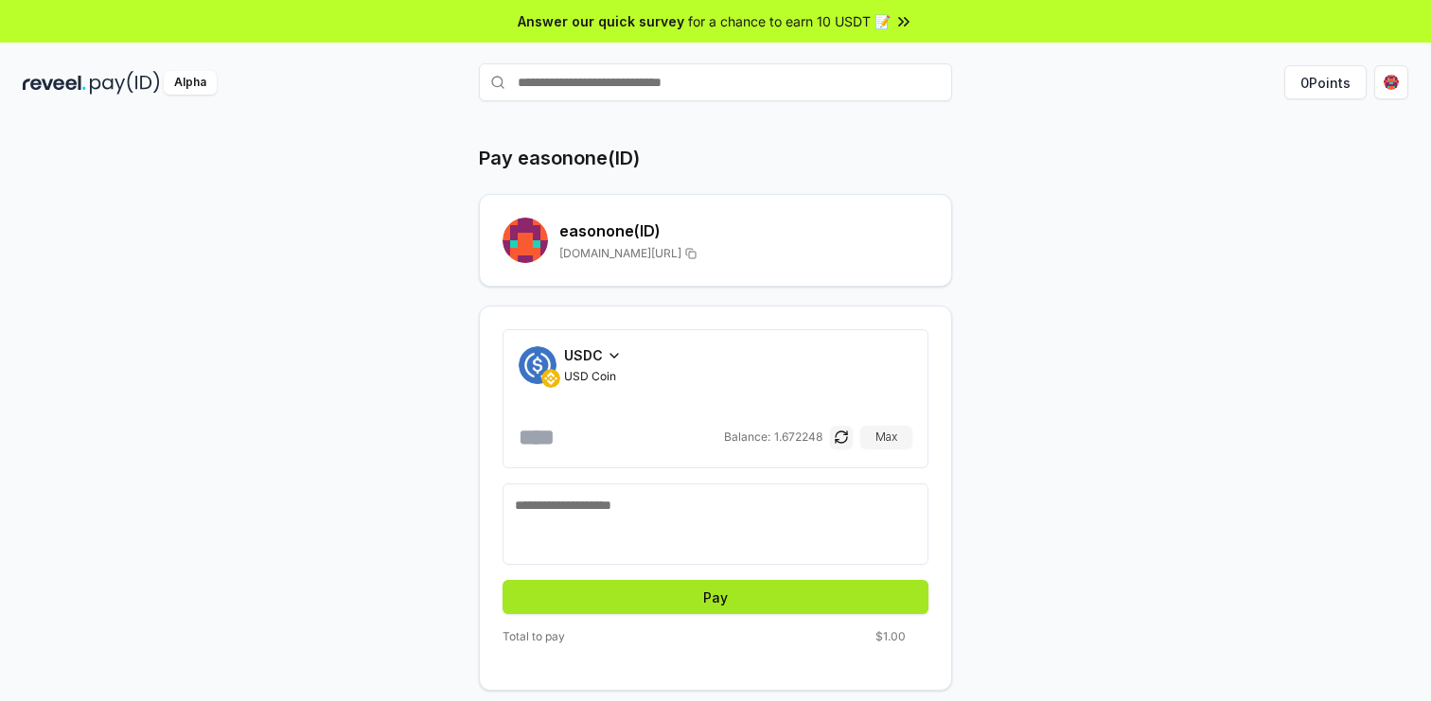
type input "*"
click at [679, 602] on button "Pay" at bounding box center [716, 597] width 426 height 34
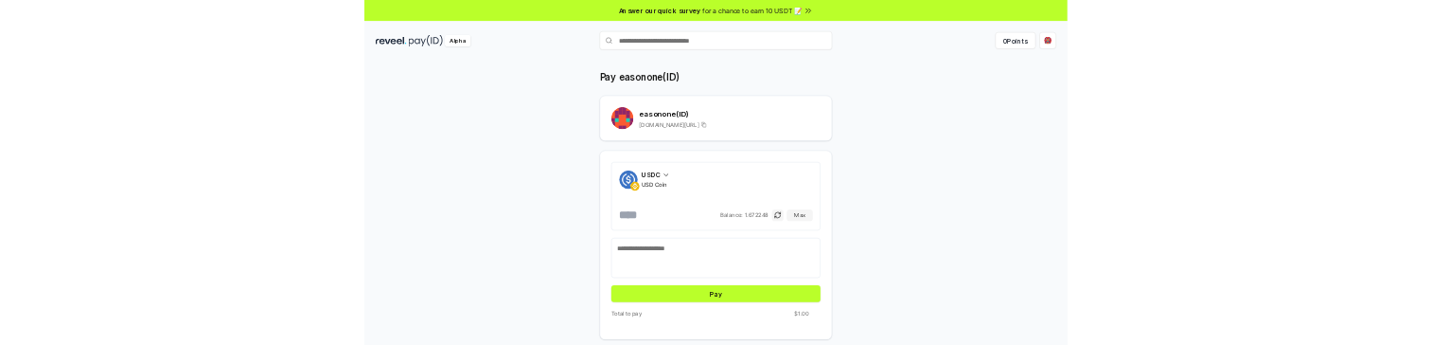
scroll to position [54, 0]
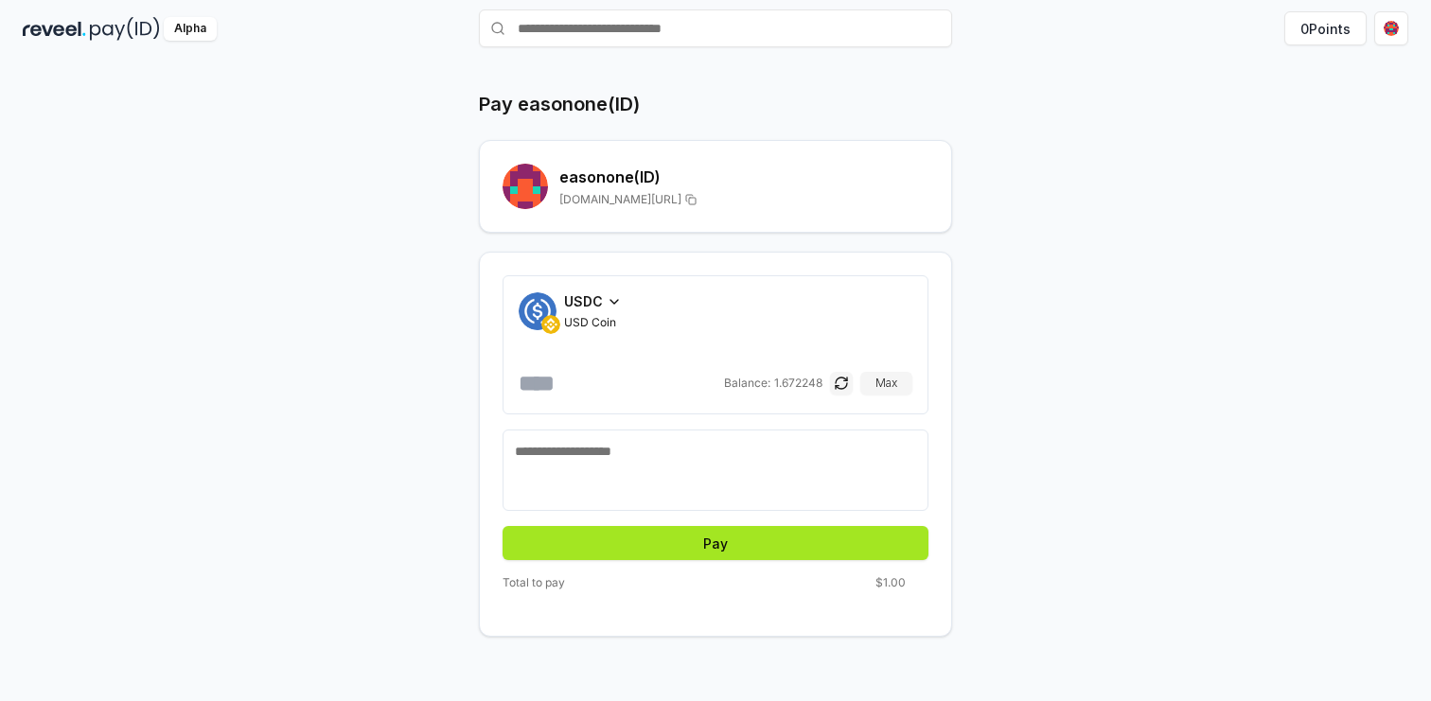
click at [666, 541] on button "Pay" at bounding box center [716, 543] width 426 height 34
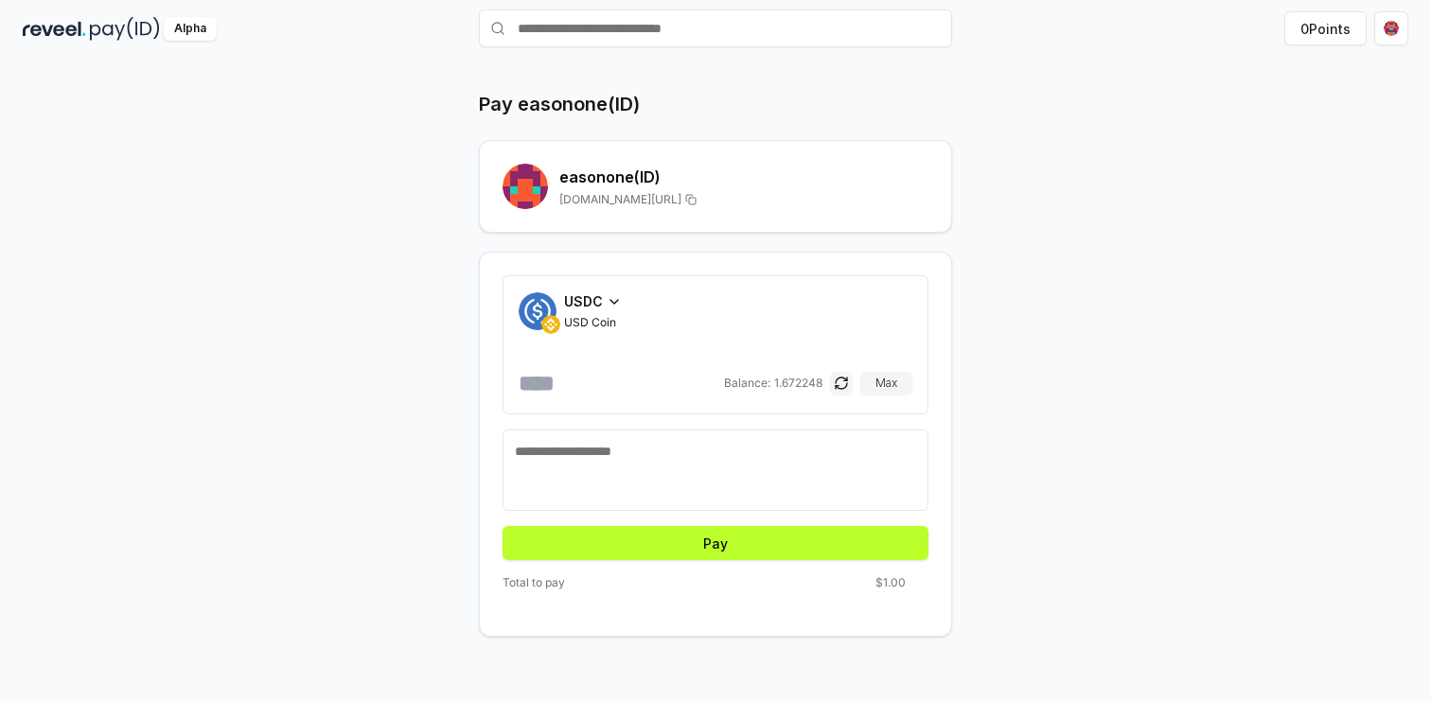
click at [616, 468] on textarea at bounding box center [715, 470] width 401 height 57
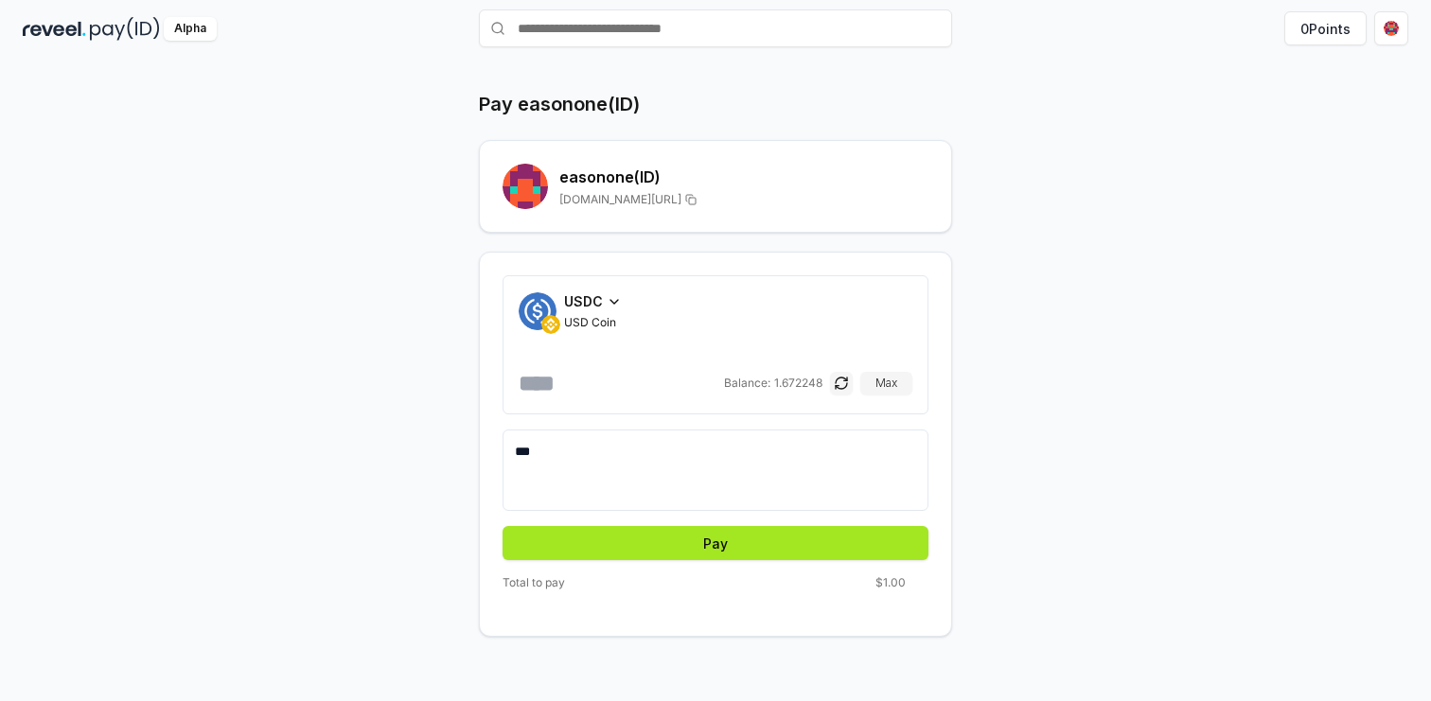
type textarea "***"
click at [731, 540] on button "Pay" at bounding box center [716, 543] width 426 height 34
click at [670, 548] on button "Pay" at bounding box center [716, 543] width 426 height 34
click at [715, 538] on button "Pay" at bounding box center [716, 543] width 426 height 34
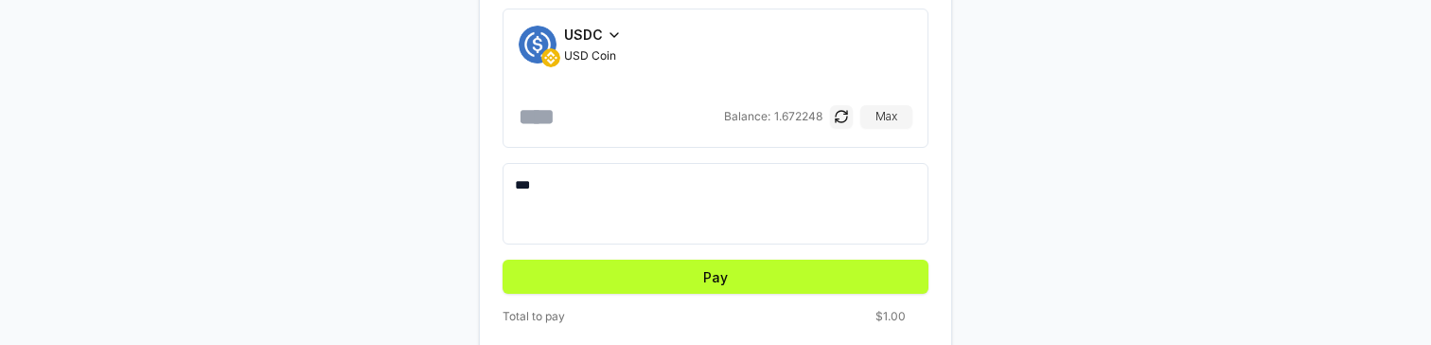
scroll to position [327, 0]
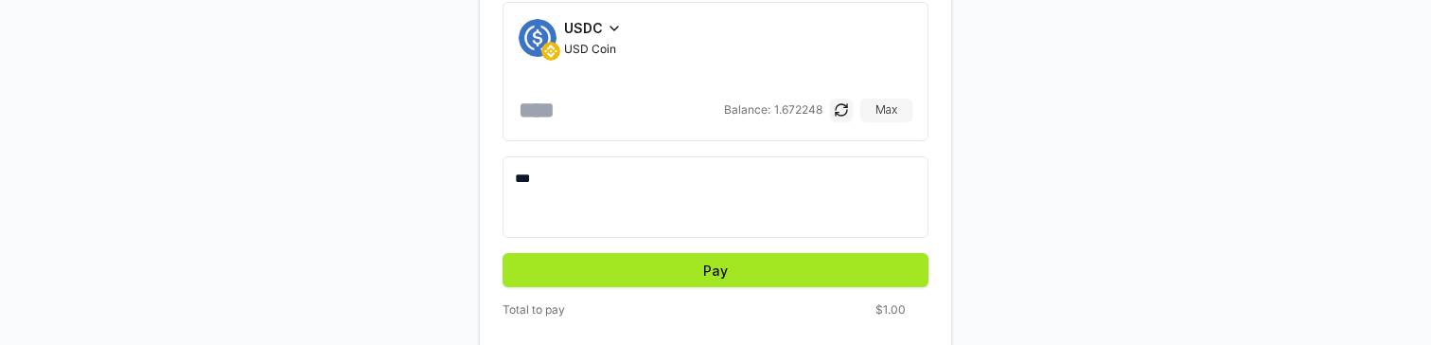
click at [714, 270] on button "Pay" at bounding box center [716, 270] width 426 height 34
click at [681, 270] on button "Pay" at bounding box center [716, 270] width 426 height 34
click at [690, 274] on button "Pay" at bounding box center [716, 270] width 426 height 34
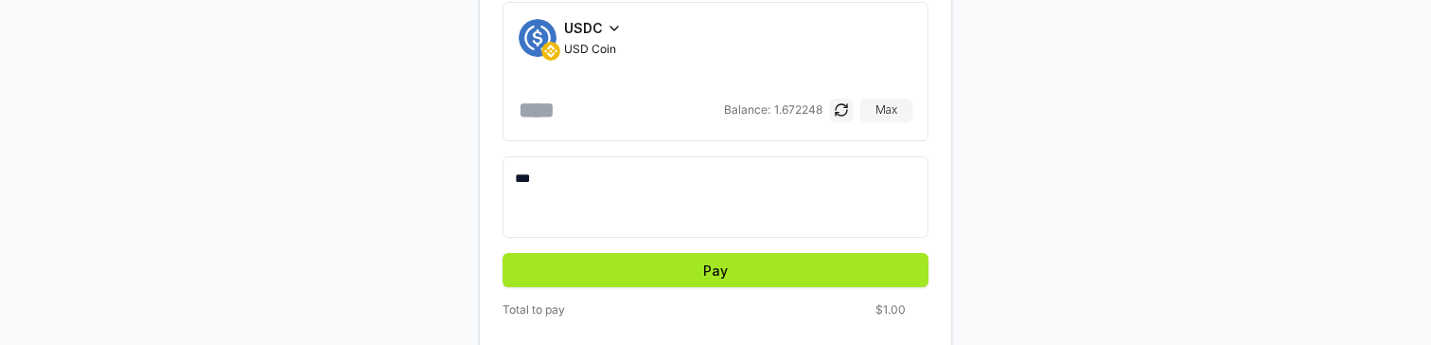
click at [690, 274] on button "Pay" at bounding box center [716, 270] width 426 height 34
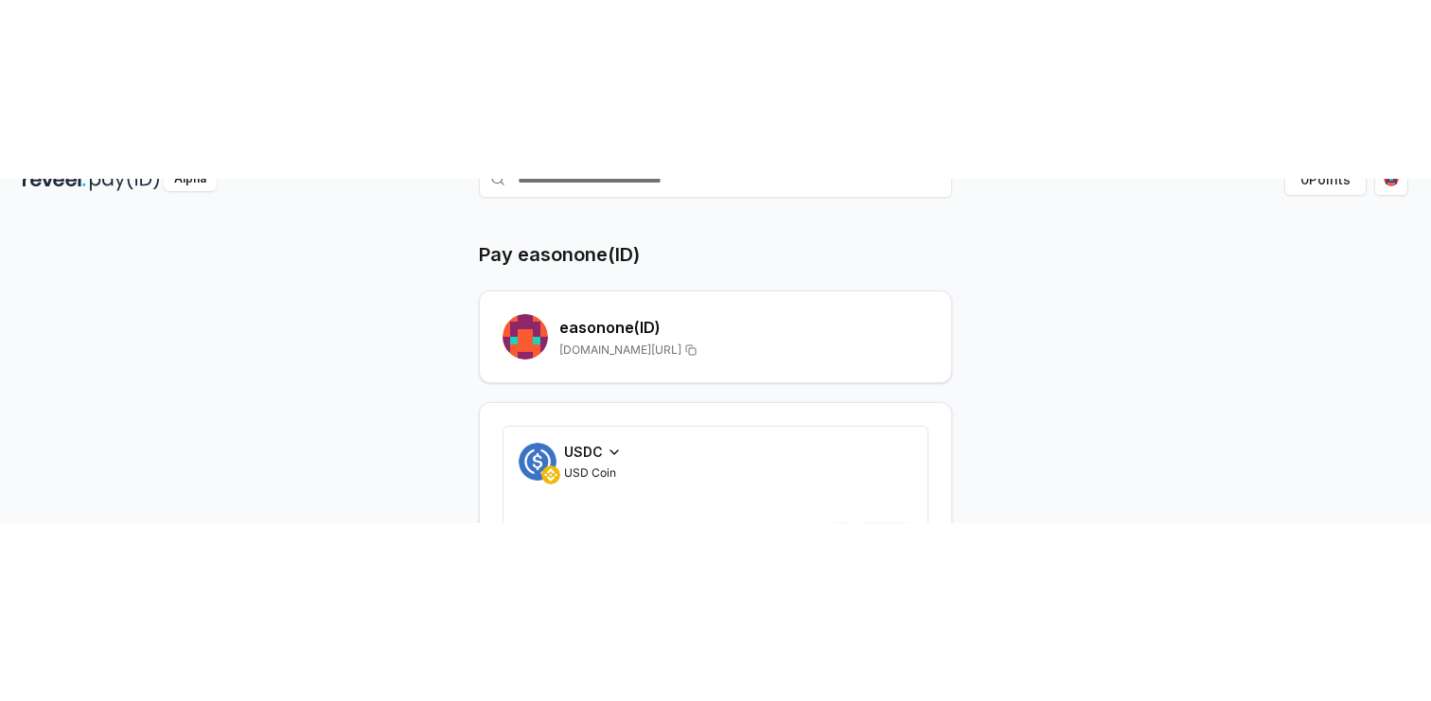
scroll to position [0, 0]
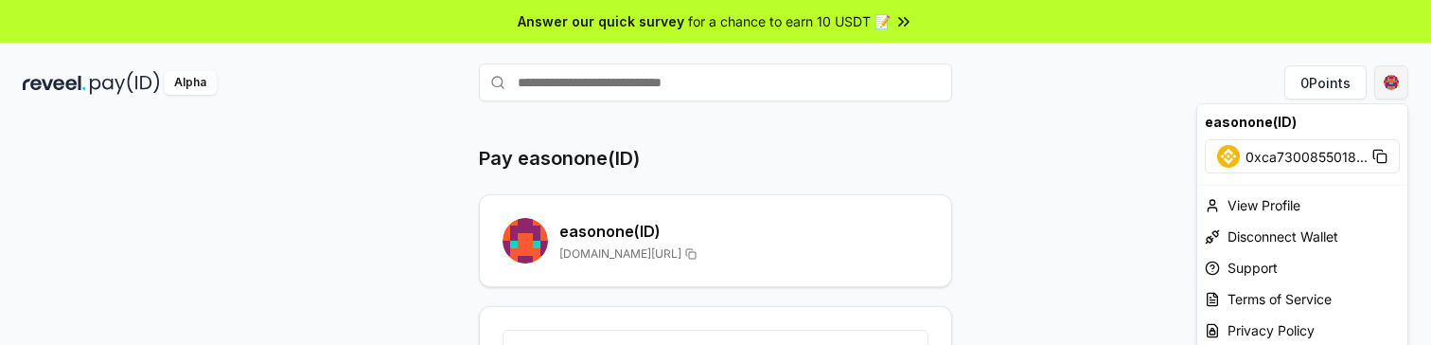
click at [1390, 85] on html "Answer our quick survey for a chance to earn 10 USDT 📝 Alpha 0 Points Pay eason…" at bounding box center [715, 172] width 1431 height 345
click at [1283, 234] on div "Disconnect Wallet" at bounding box center [1302, 236] width 210 height 31
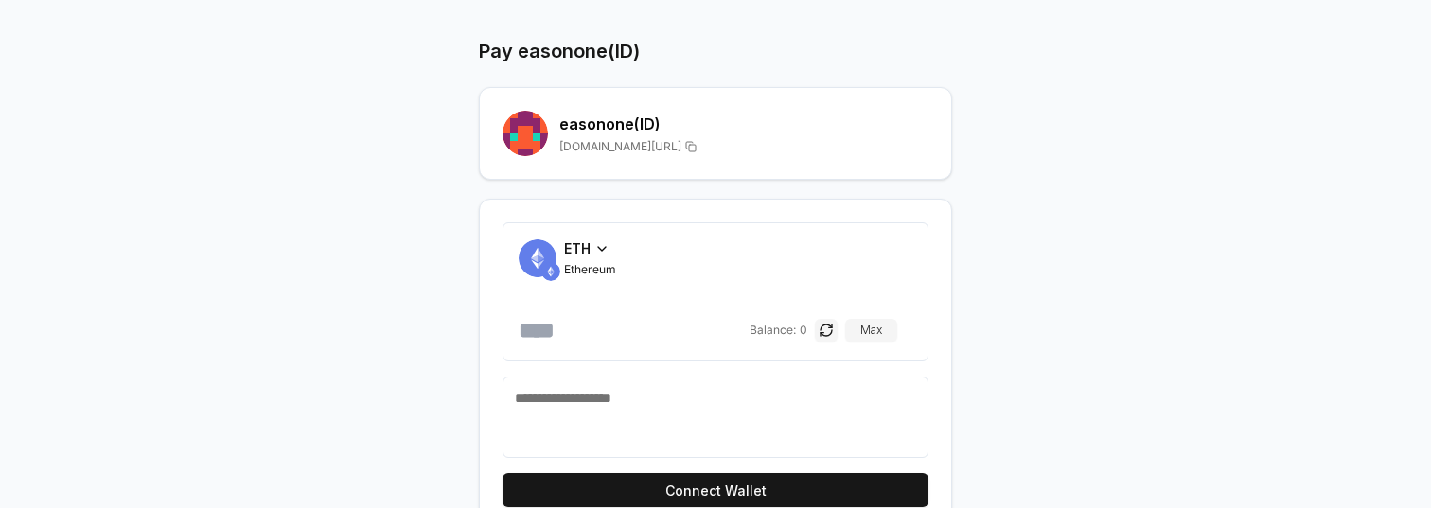
scroll to position [145, 0]
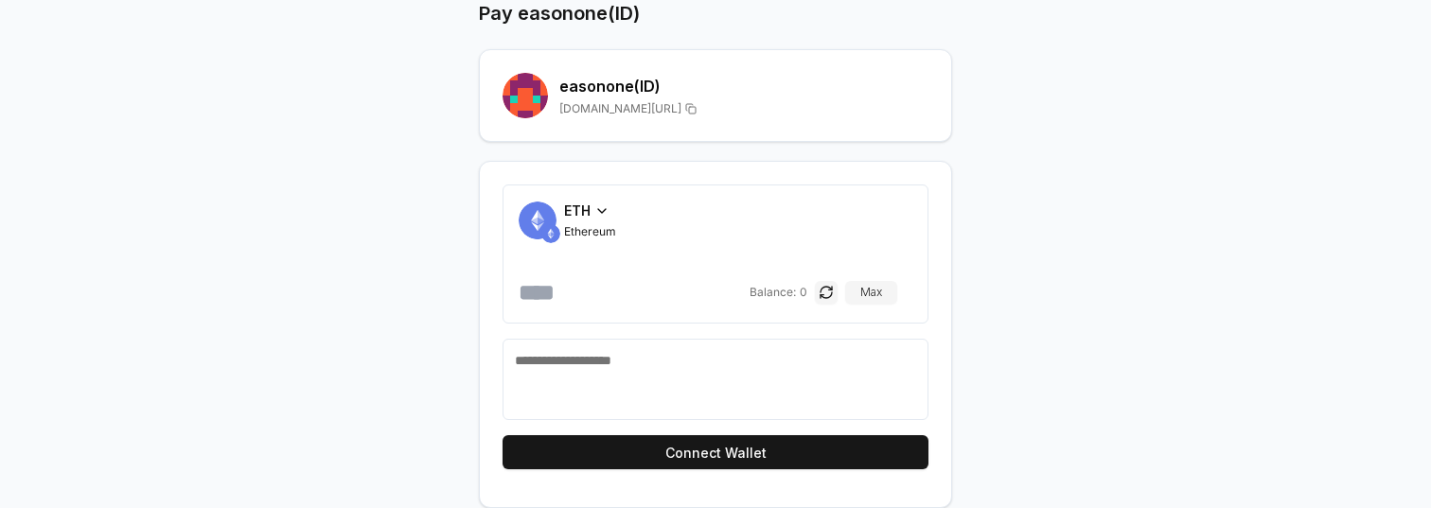
click at [588, 222] on div "ETH Ethereum" at bounding box center [590, 220] width 52 height 39
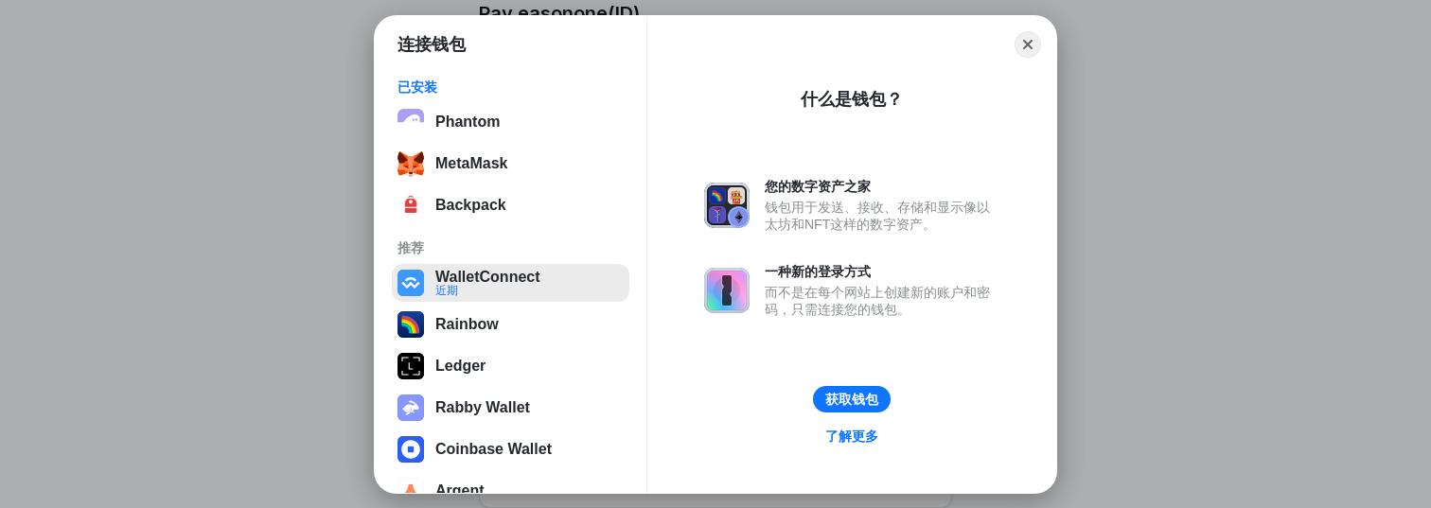
click at [479, 272] on button "WalletConnect 近期" at bounding box center [511, 283] width 238 height 38
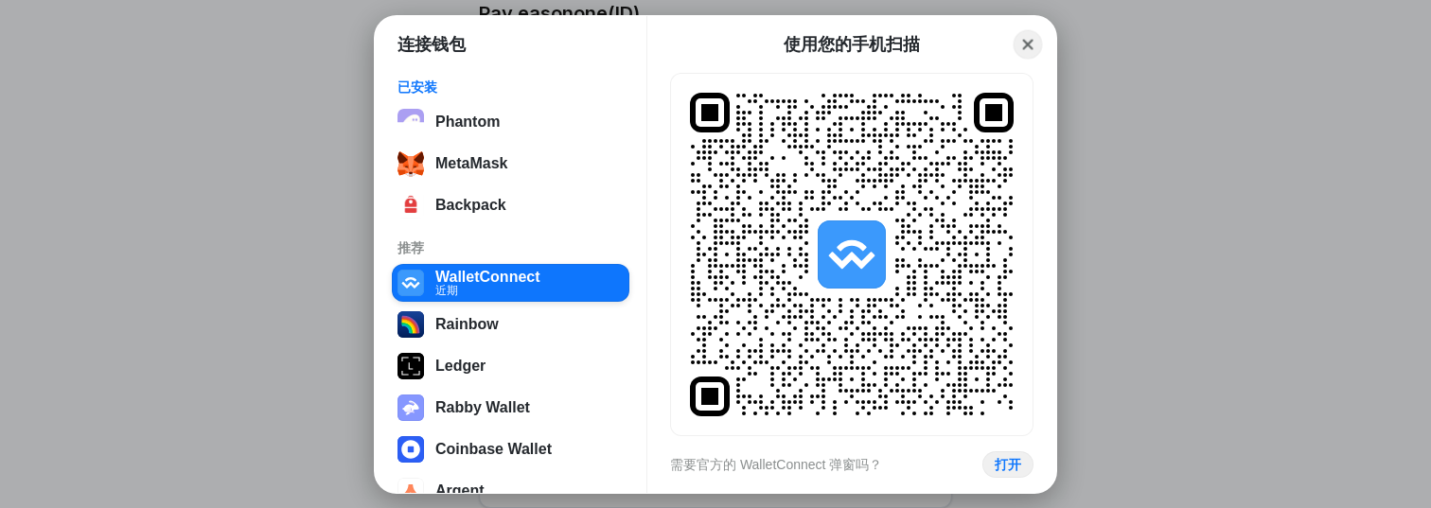
click at [1026, 40] on button "Close" at bounding box center [1028, 43] width 29 height 29
